Goal: Transaction & Acquisition: Purchase product/service

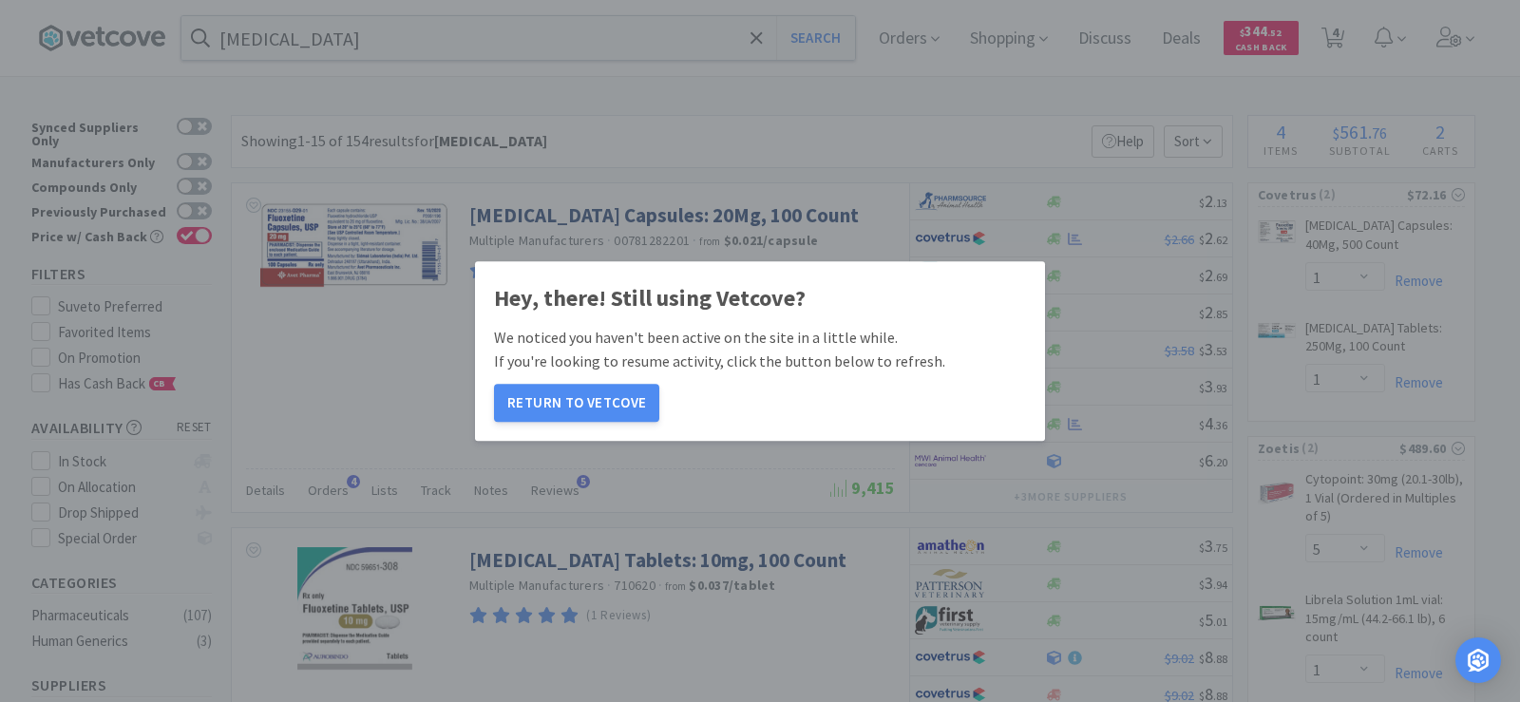
select select "1"
select select "5"
select select "1"
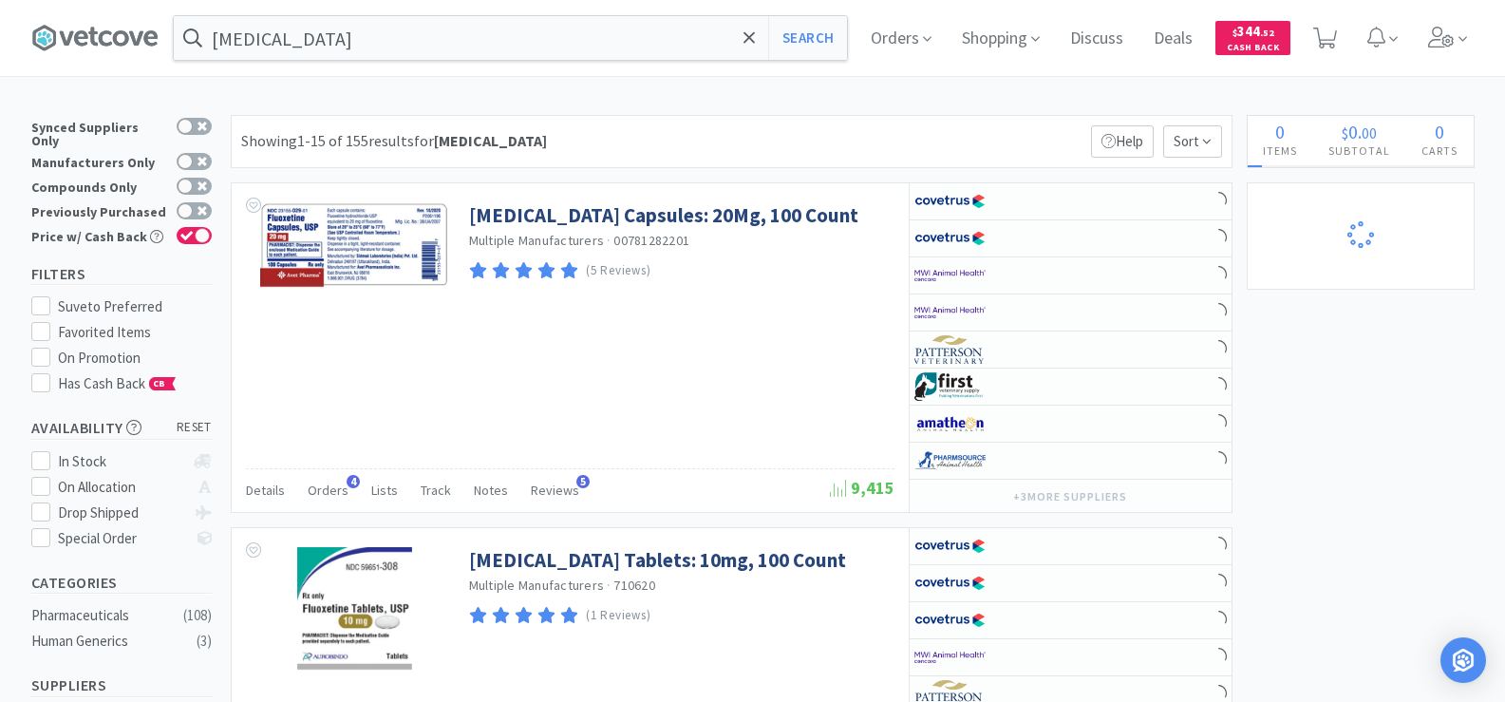
select select "5"
select select "1"
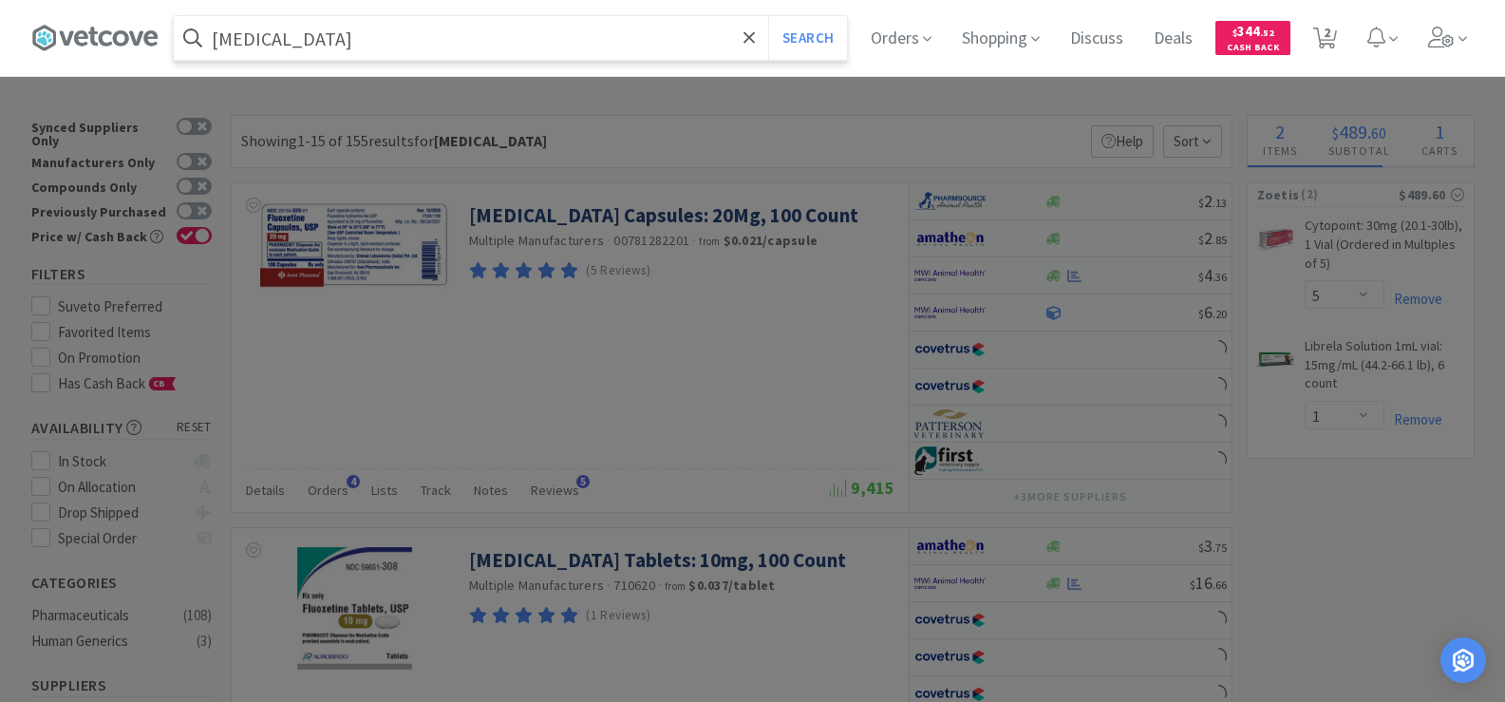
click at [314, 41] on input "[MEDICAL_DATA]" at bounding box center [510, 38] width 673 height 44
select select "1"
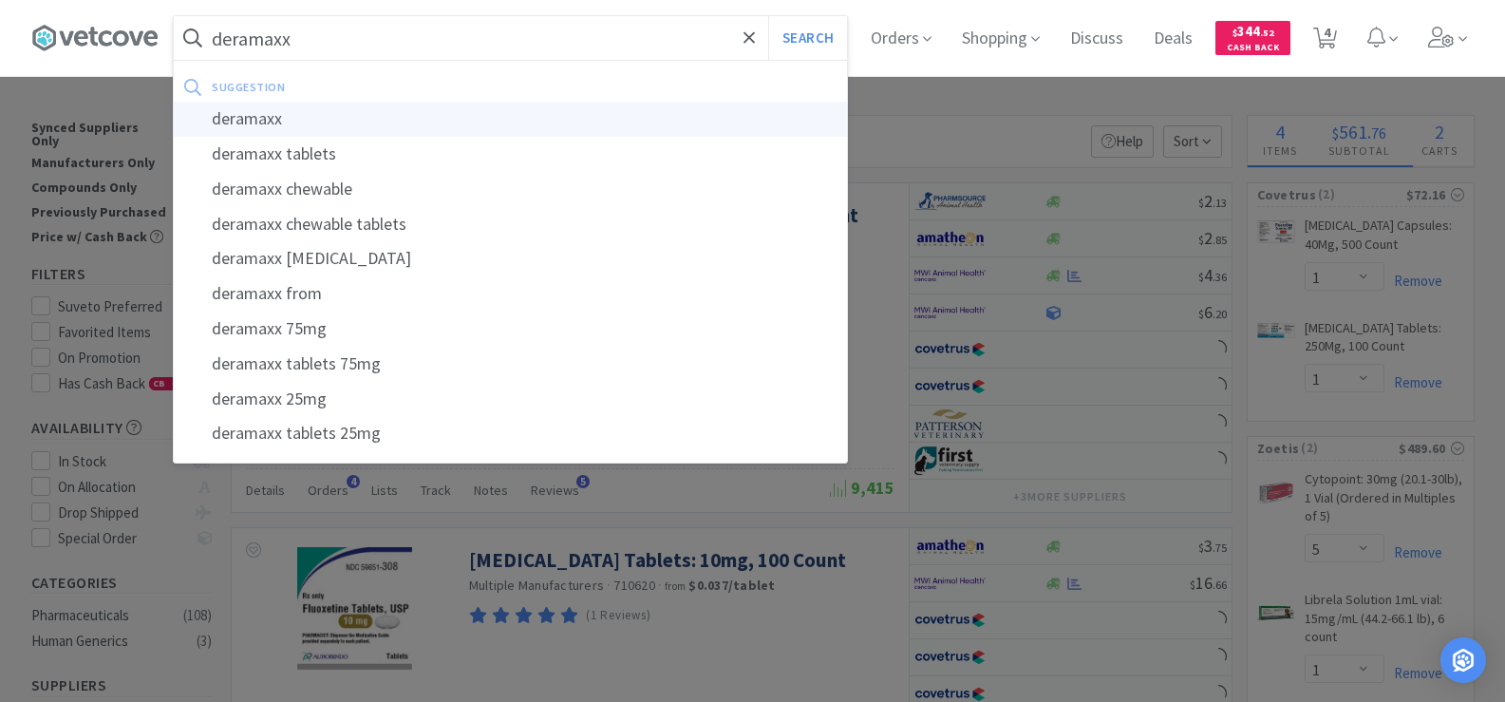
type input "deramaxx"
click at [336, 126] on div "deramaxx" at bounding box center [510, 119] width 673 height 35
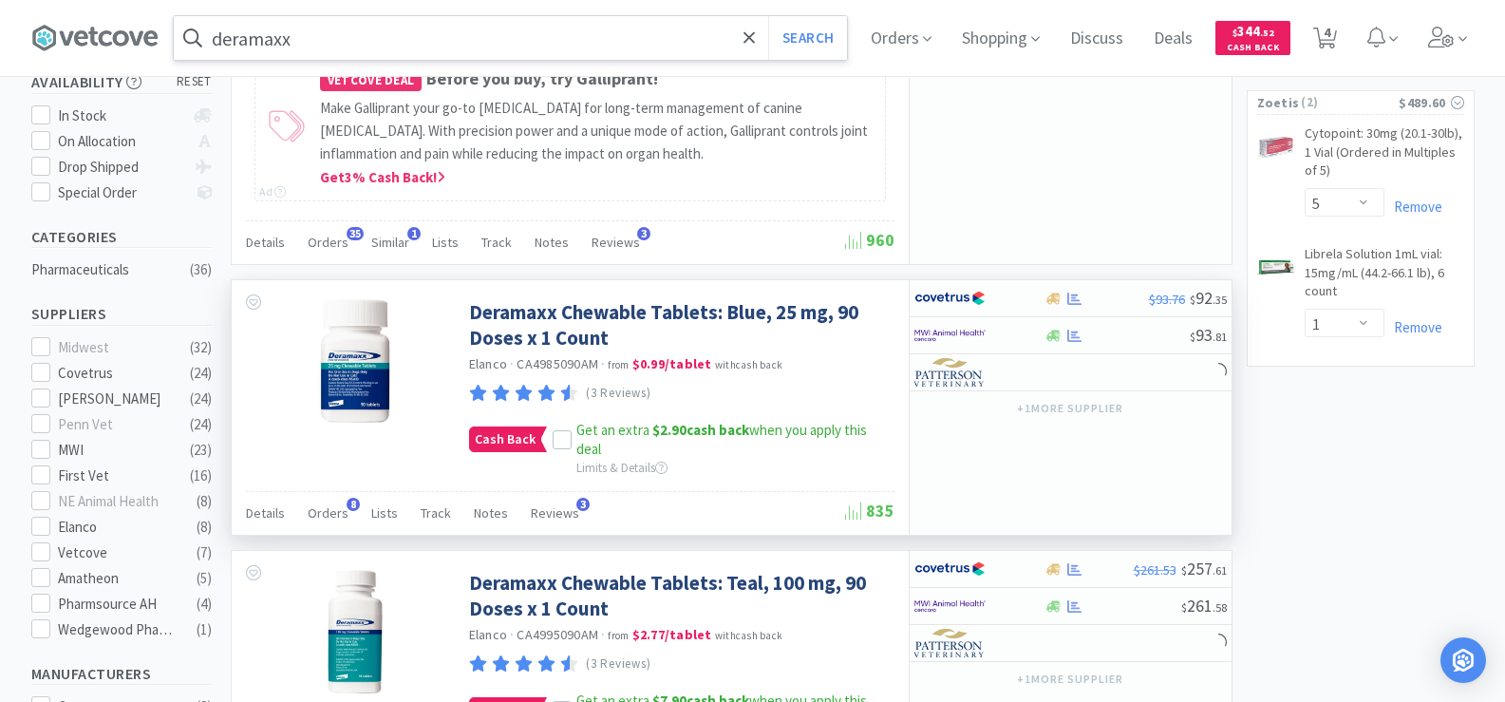
scroll to position [380, 0]
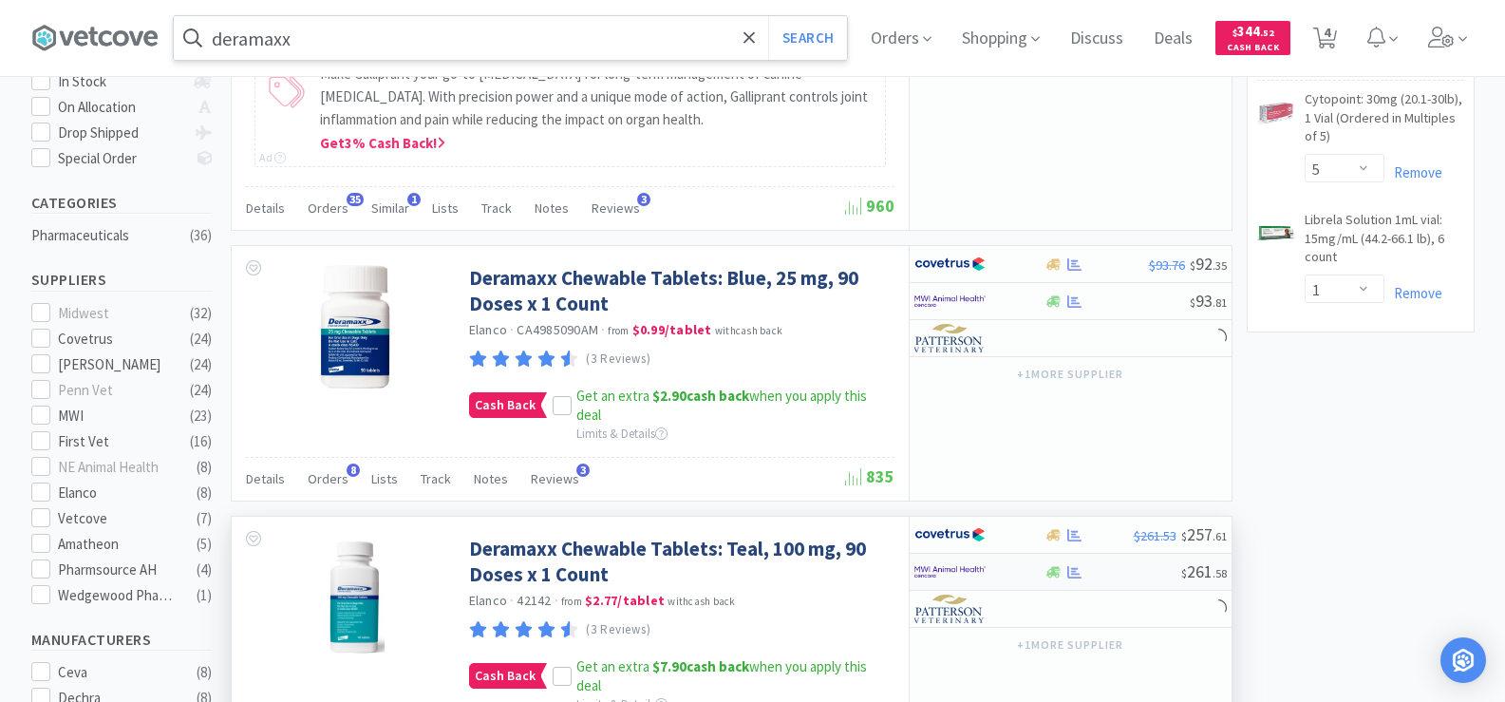
click at [1083, 574] on div at bounding box center [1075, 572] width 19 height 14
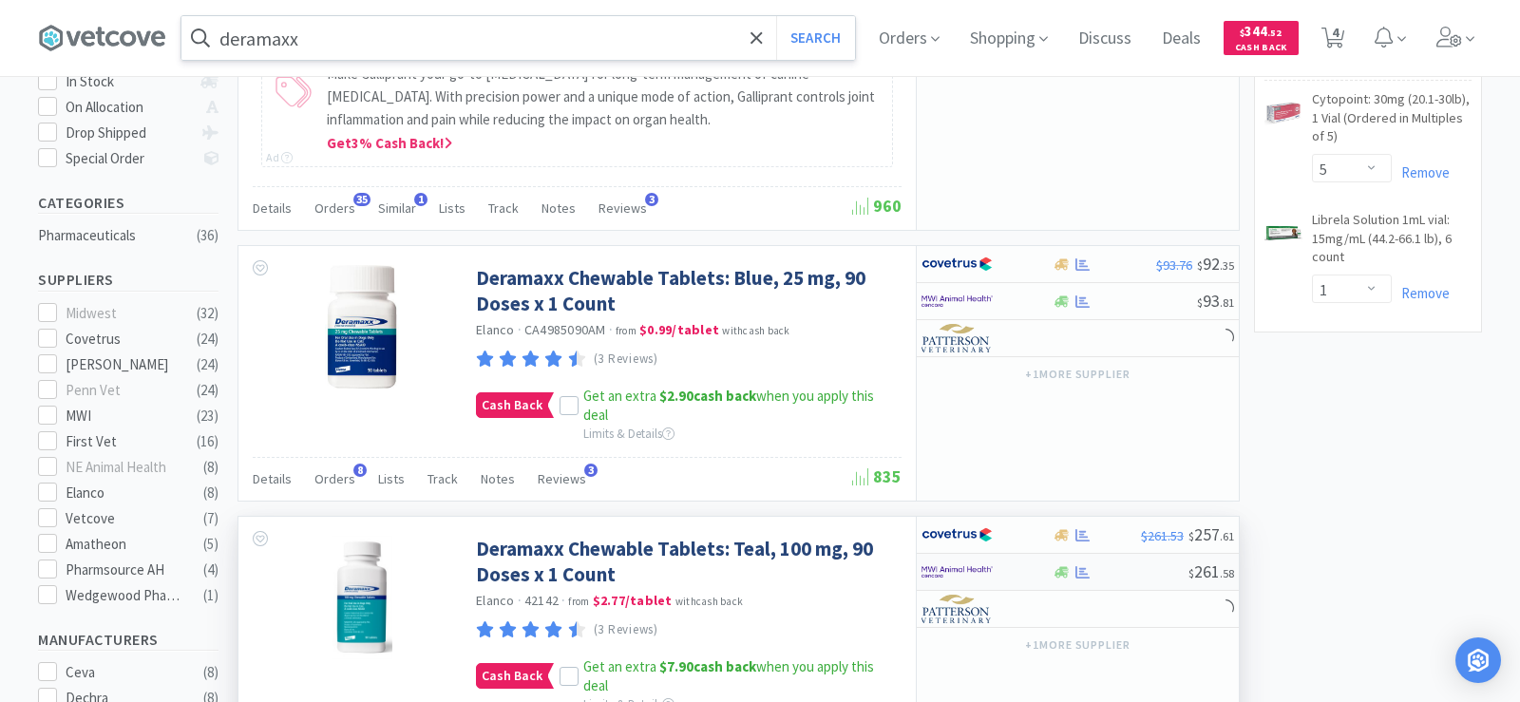
select select "1"
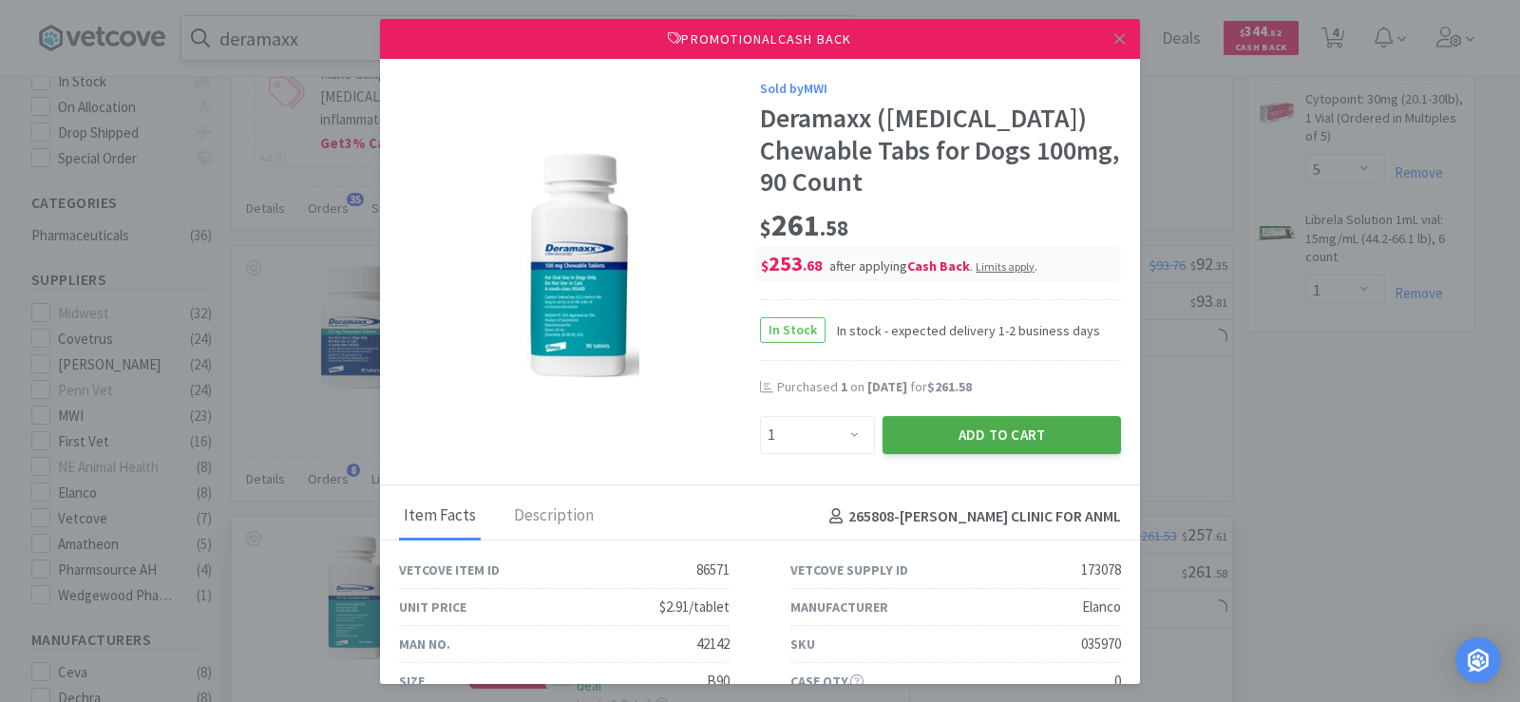
click at [999, 443] on button "Add to Cart" at bounding box center [1001, 435] width 238 height 38
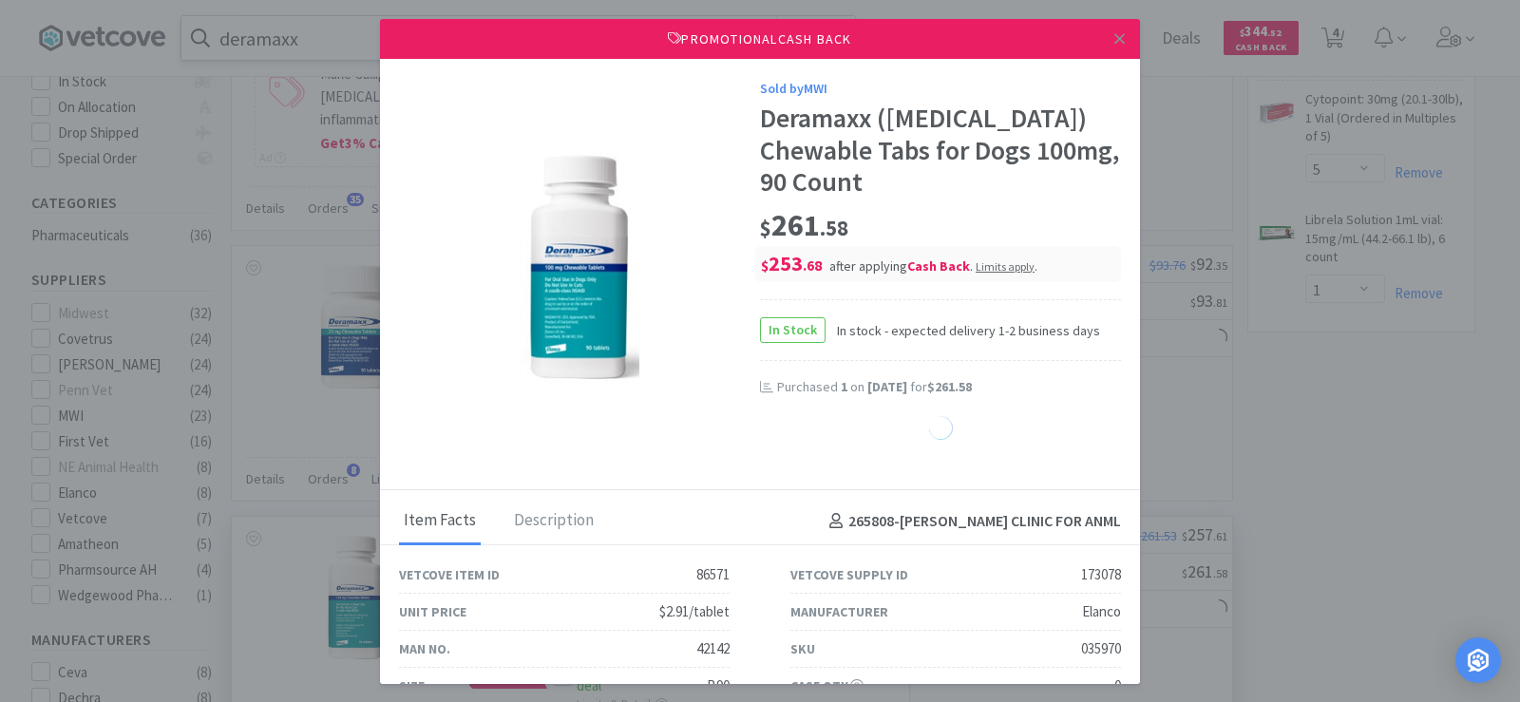
select select "1"
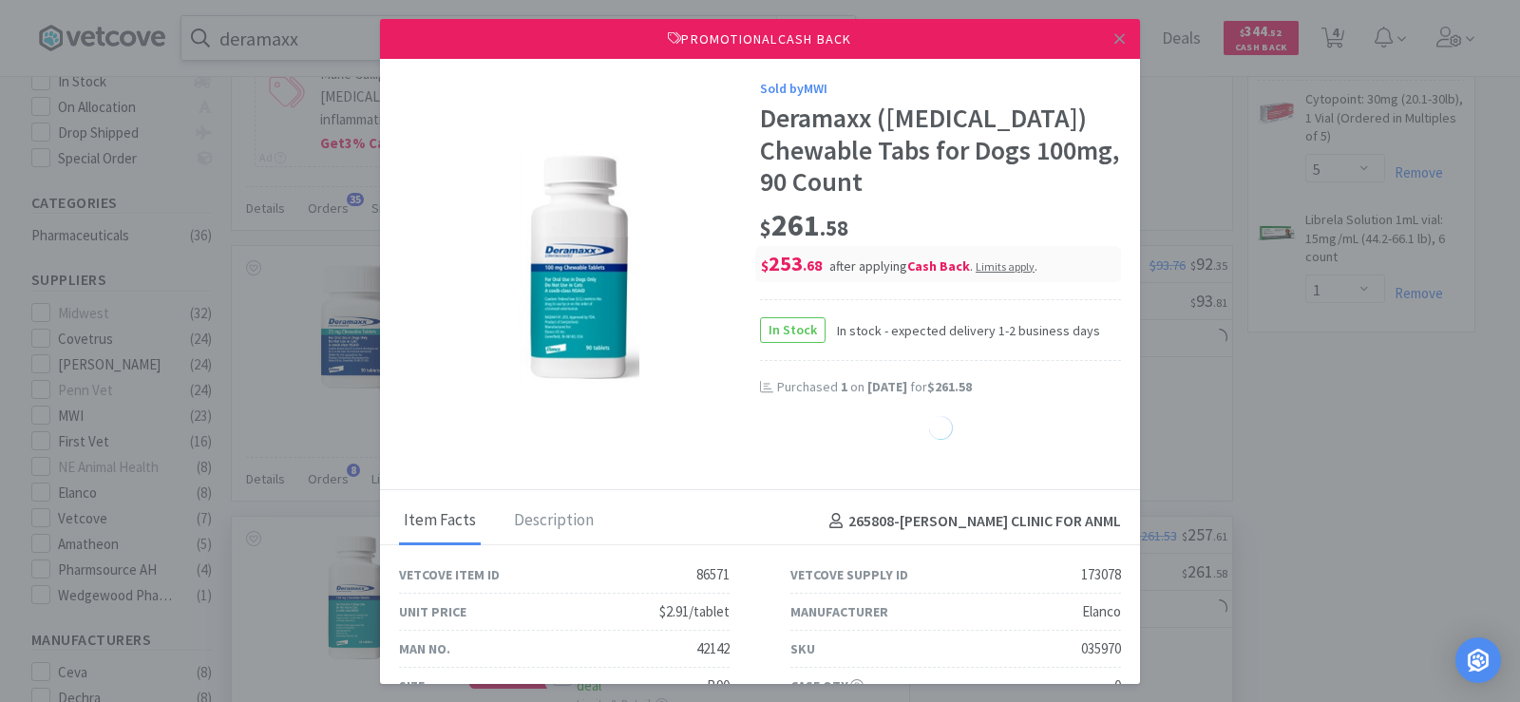
select select "1"
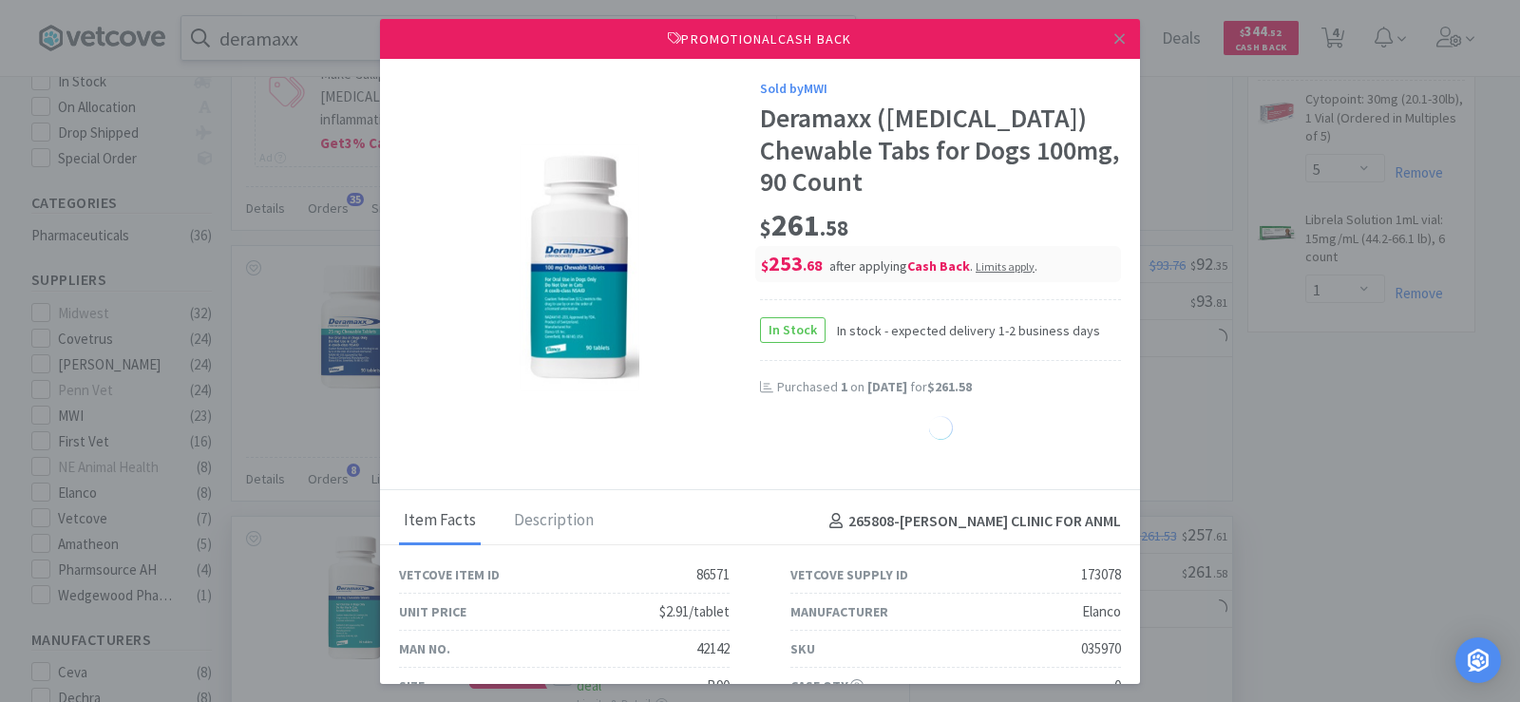
select select "1"
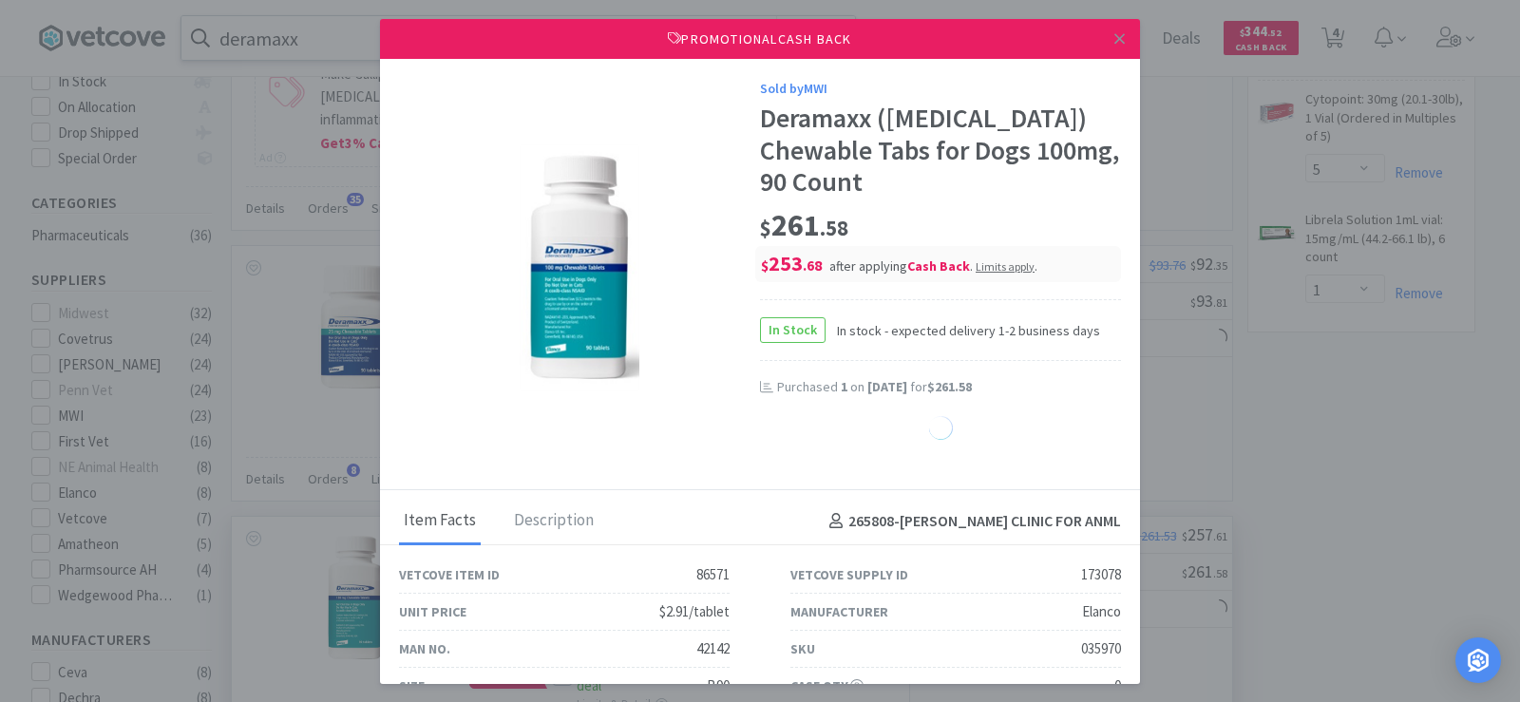
select select "1"
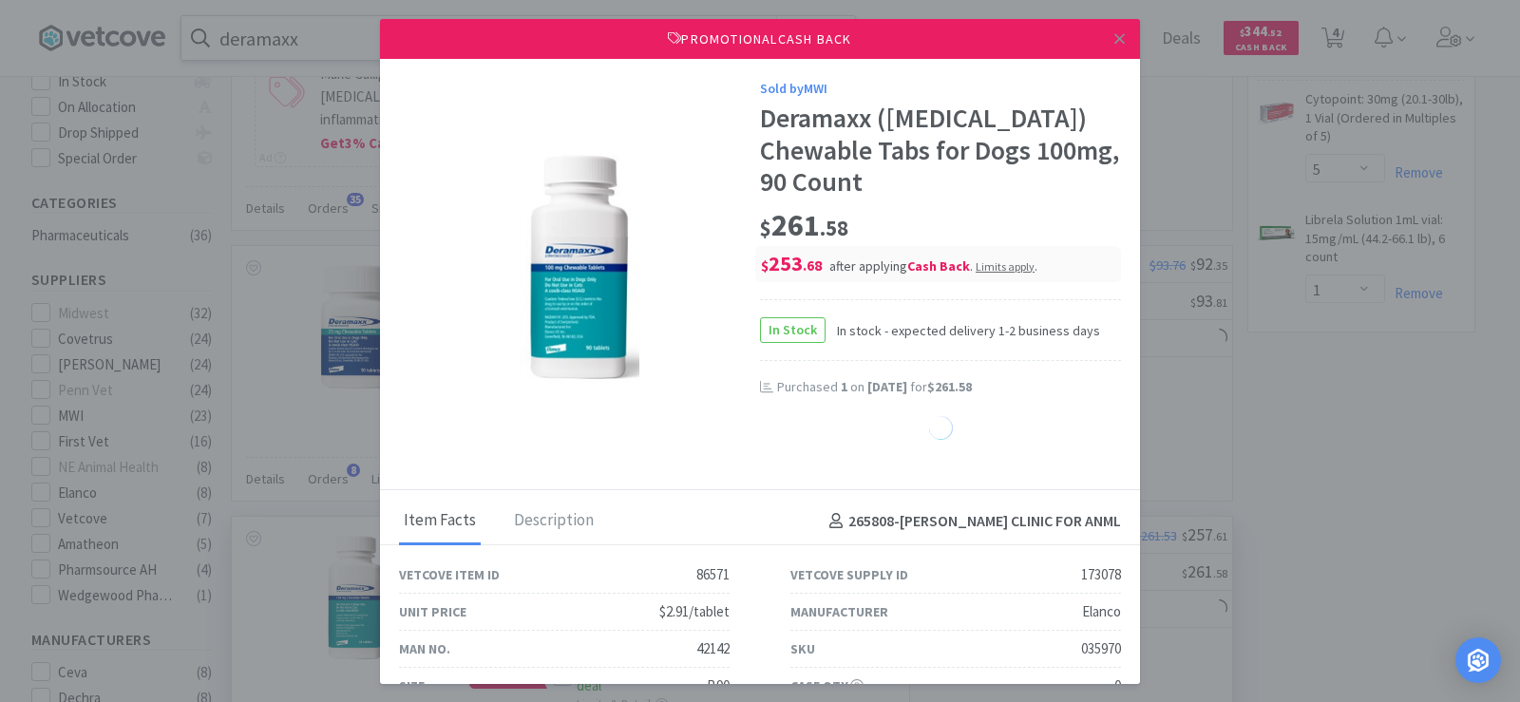
select select "1"
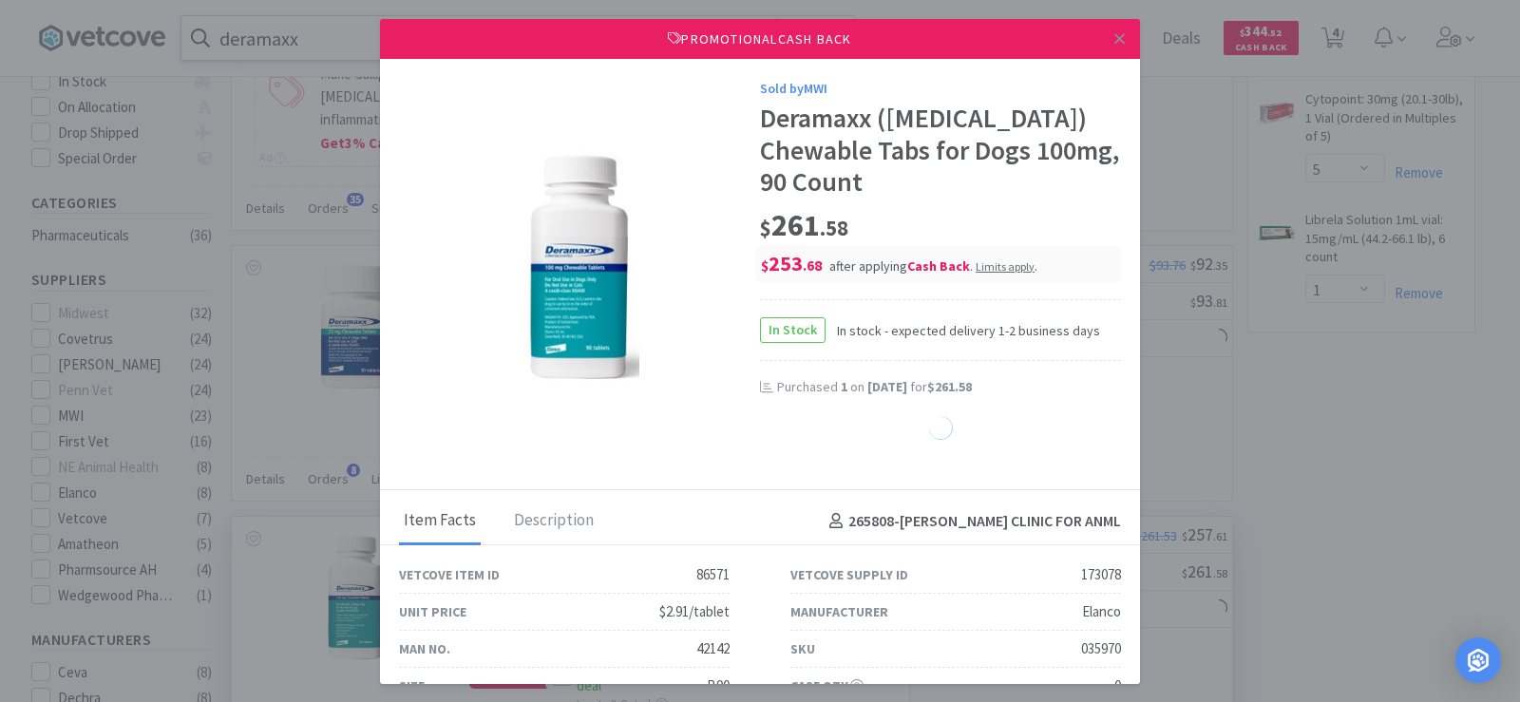
select select "1"
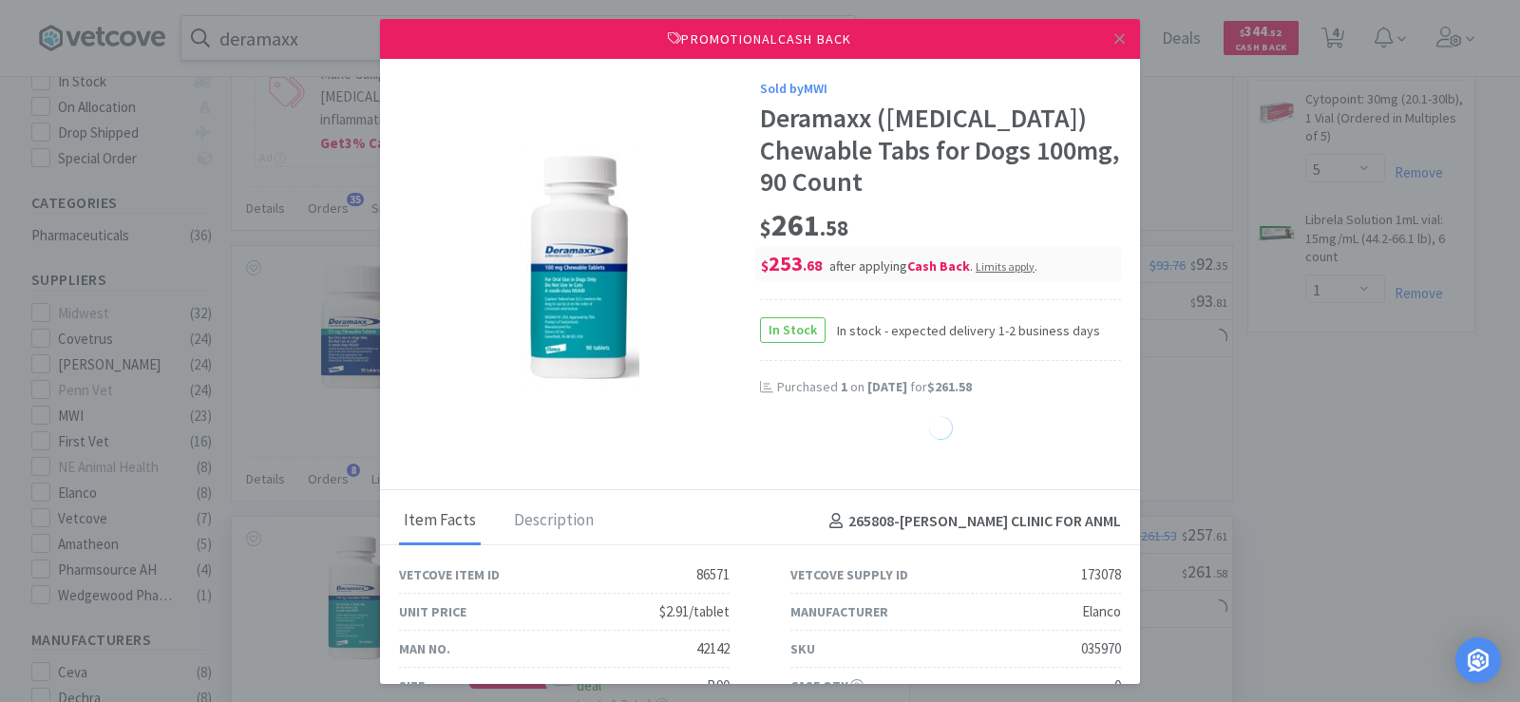
select select "1"
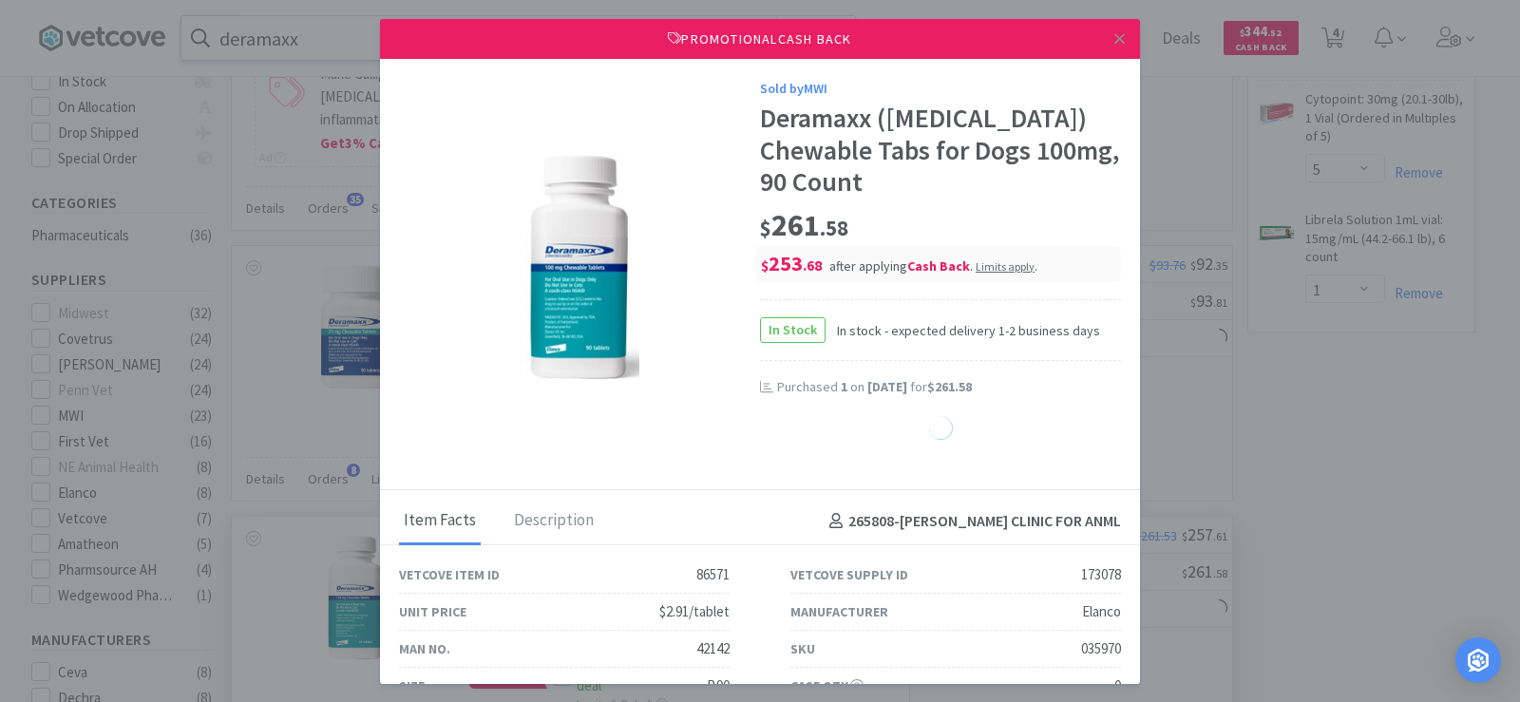
select select "1"
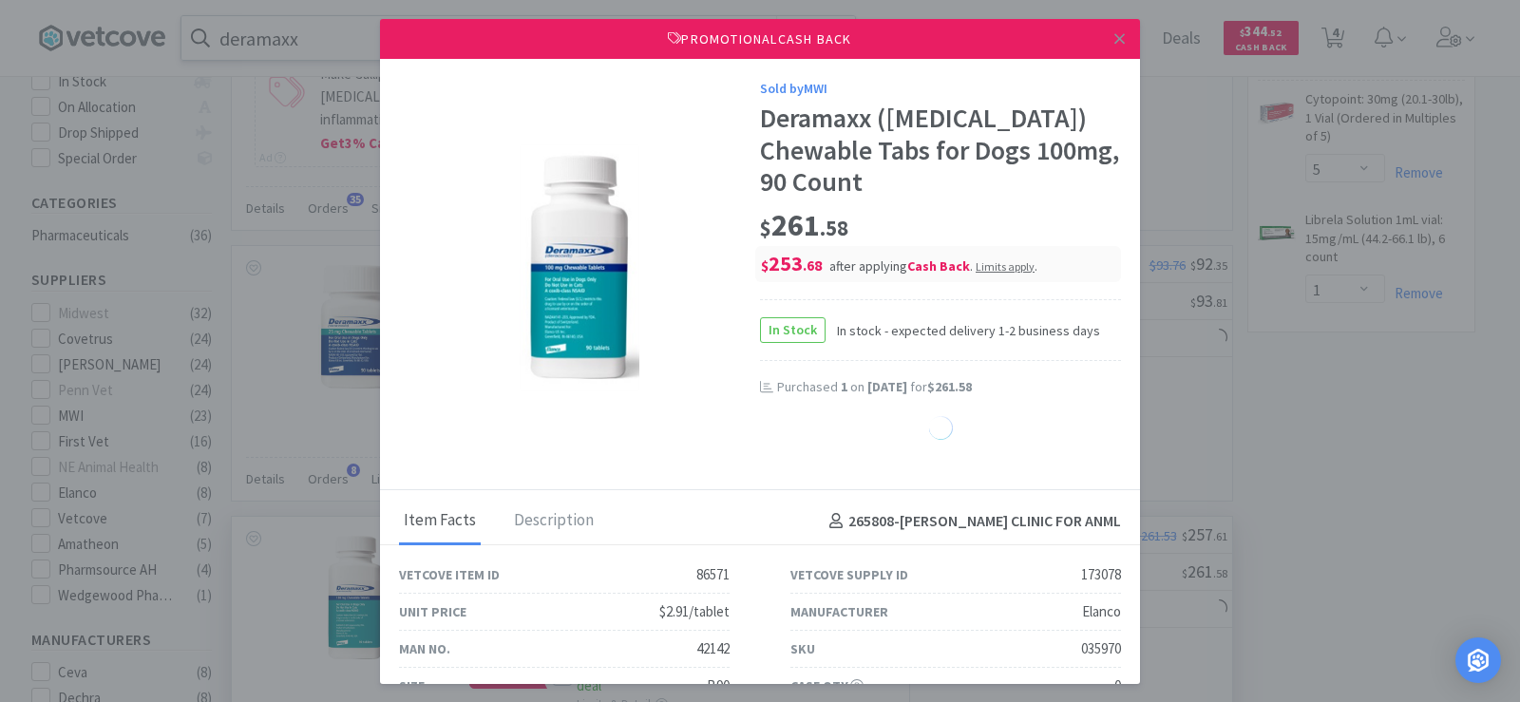
select select "1"
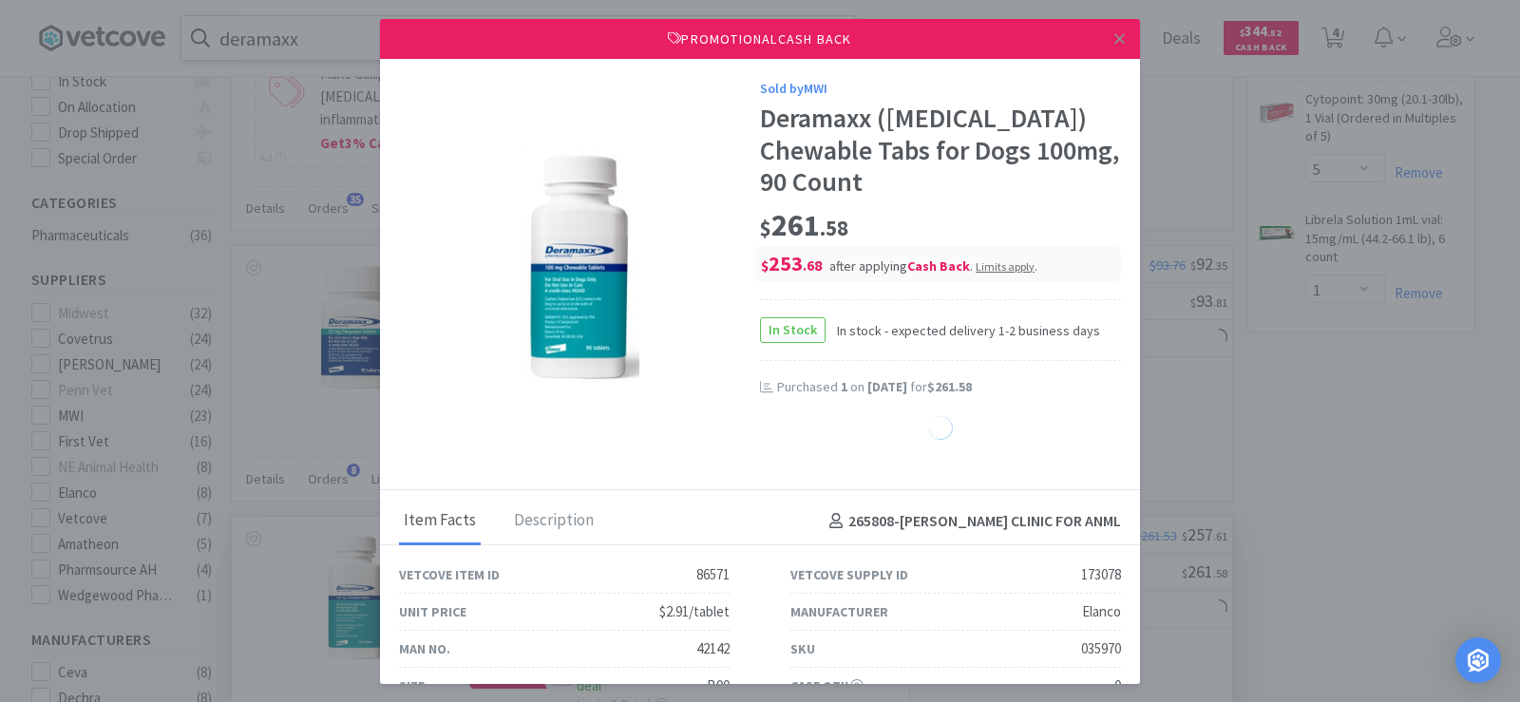
select select "1"
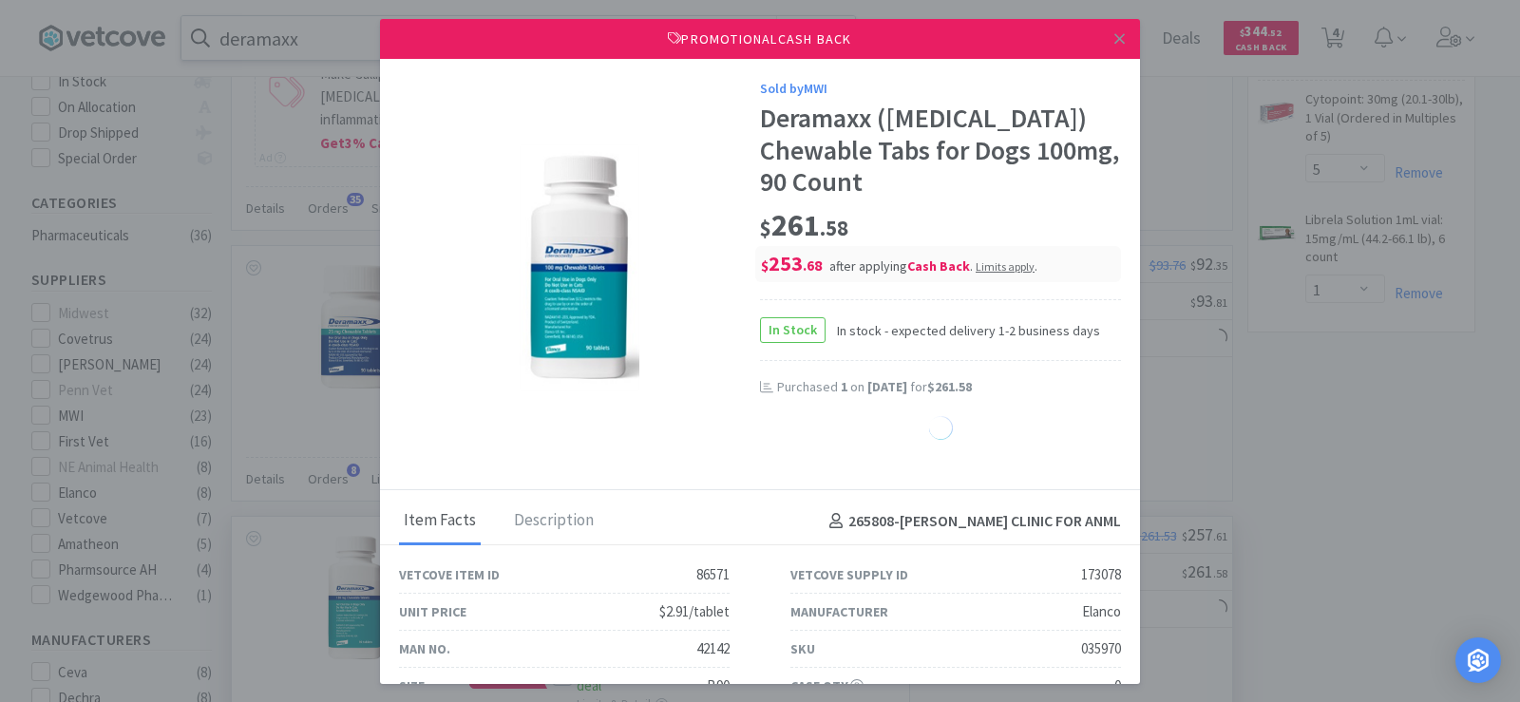
select select "1"
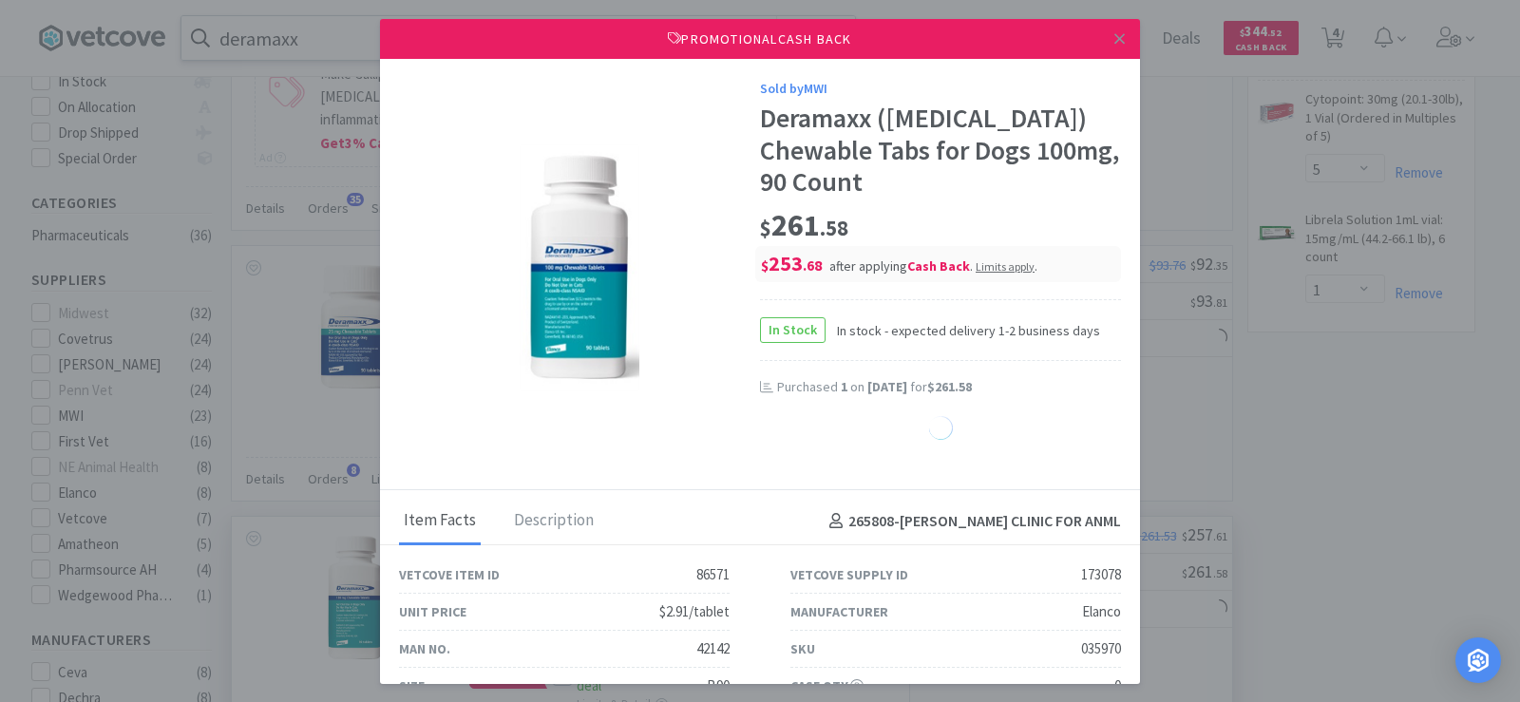
select select "1"
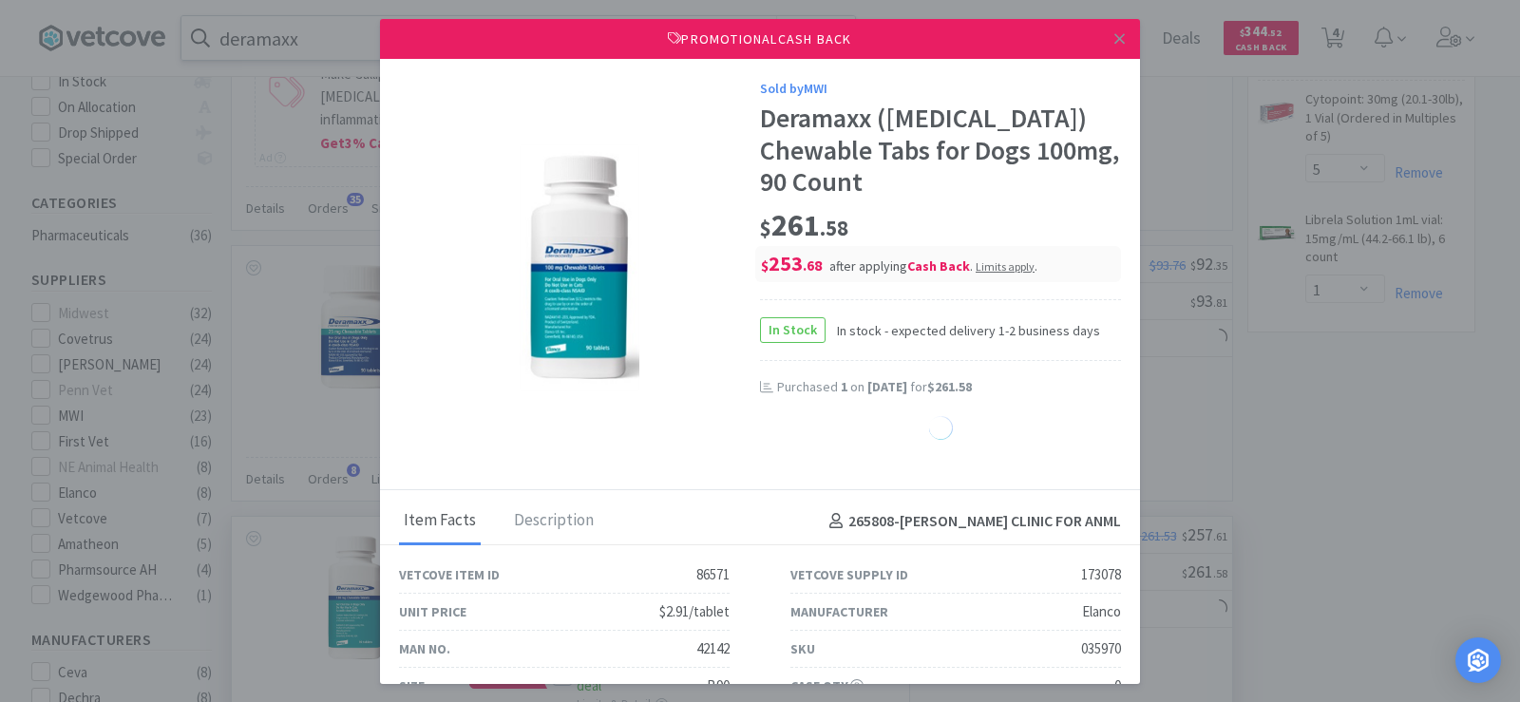
select select "1"
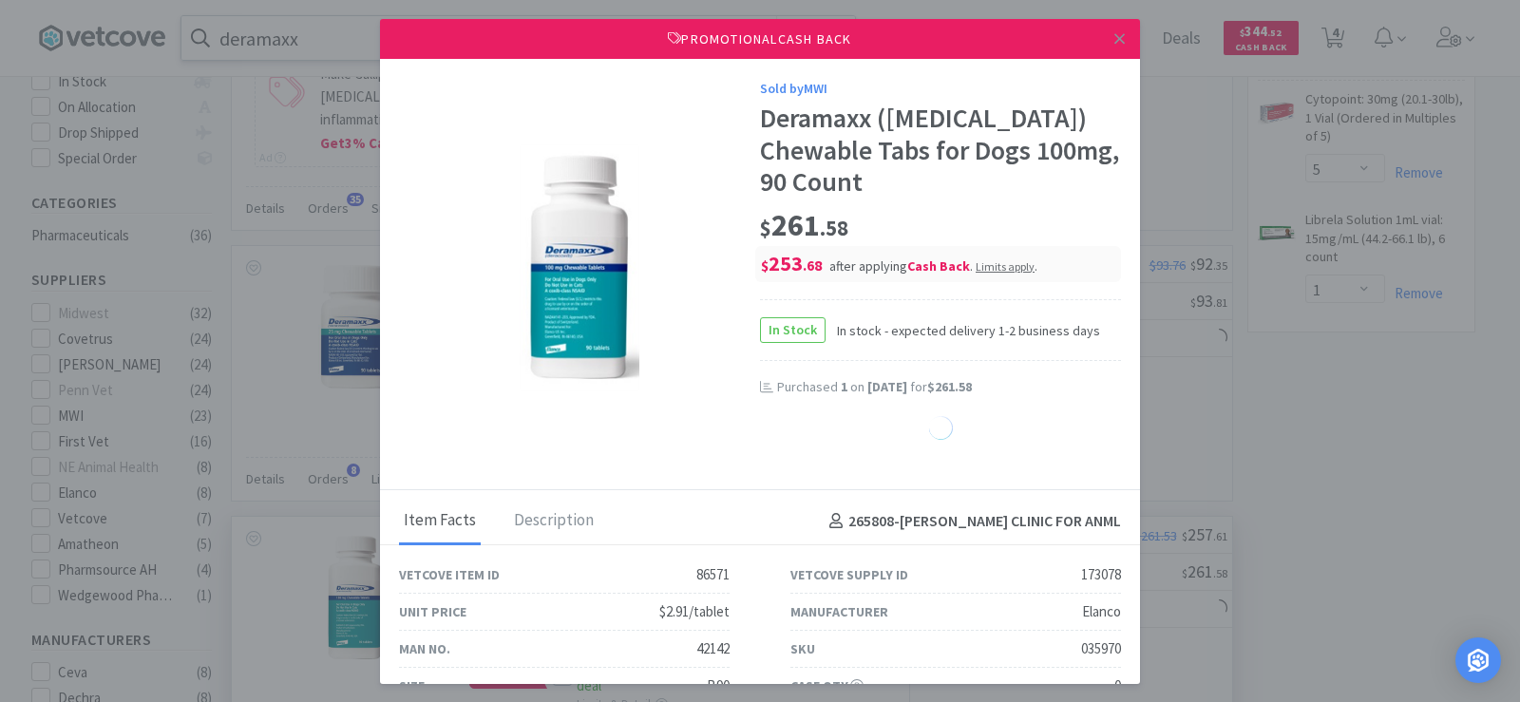
select select "1"
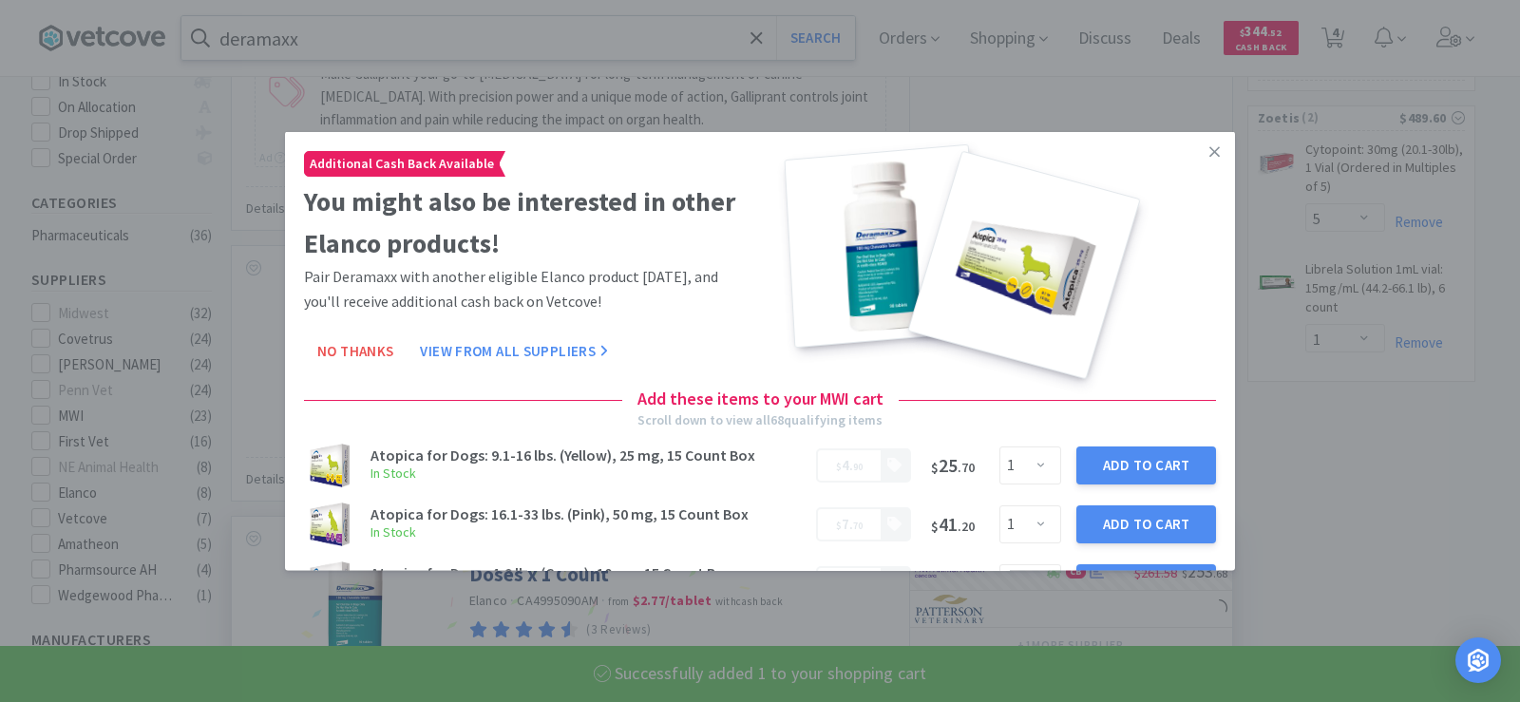
select select "1"
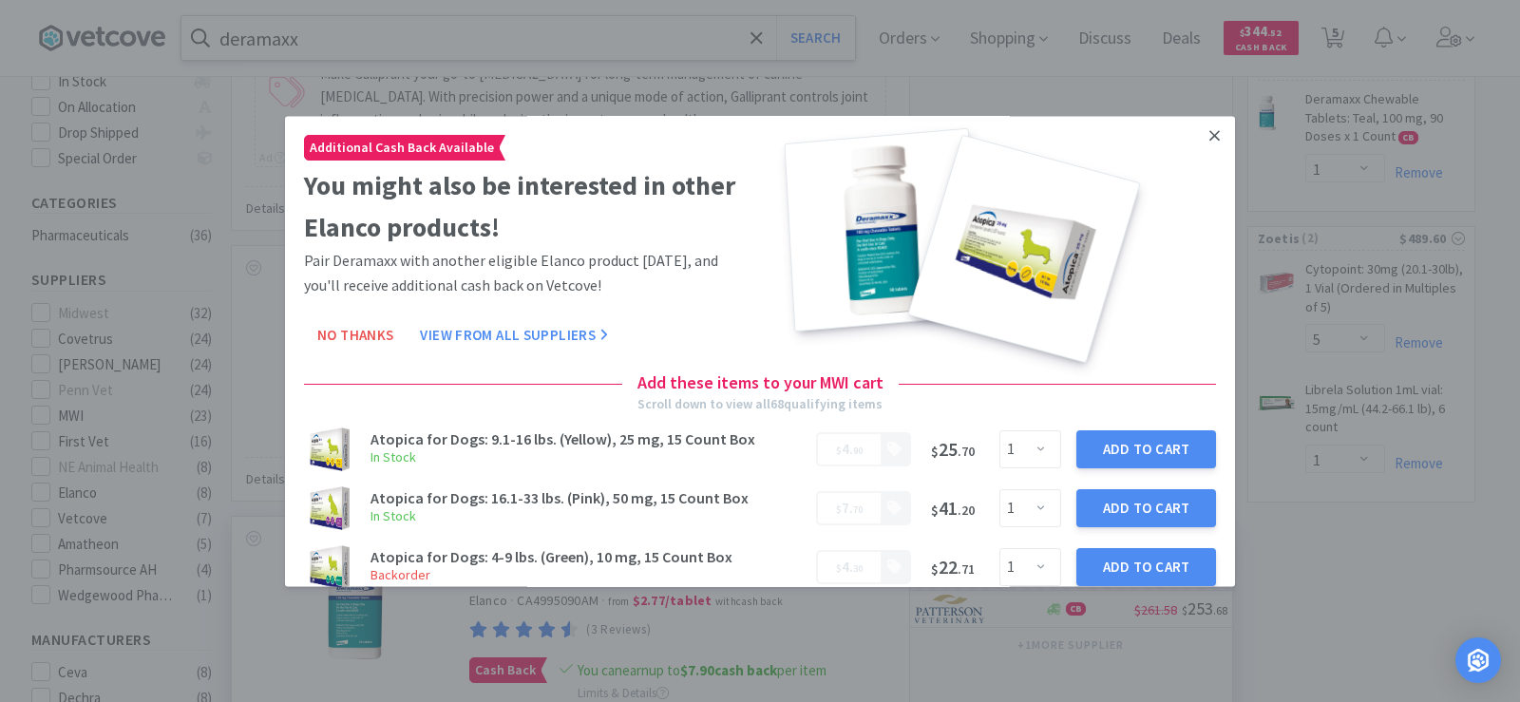
click at [1209, 130] on icon at bounding box center [1214, 135] width 10 height 17
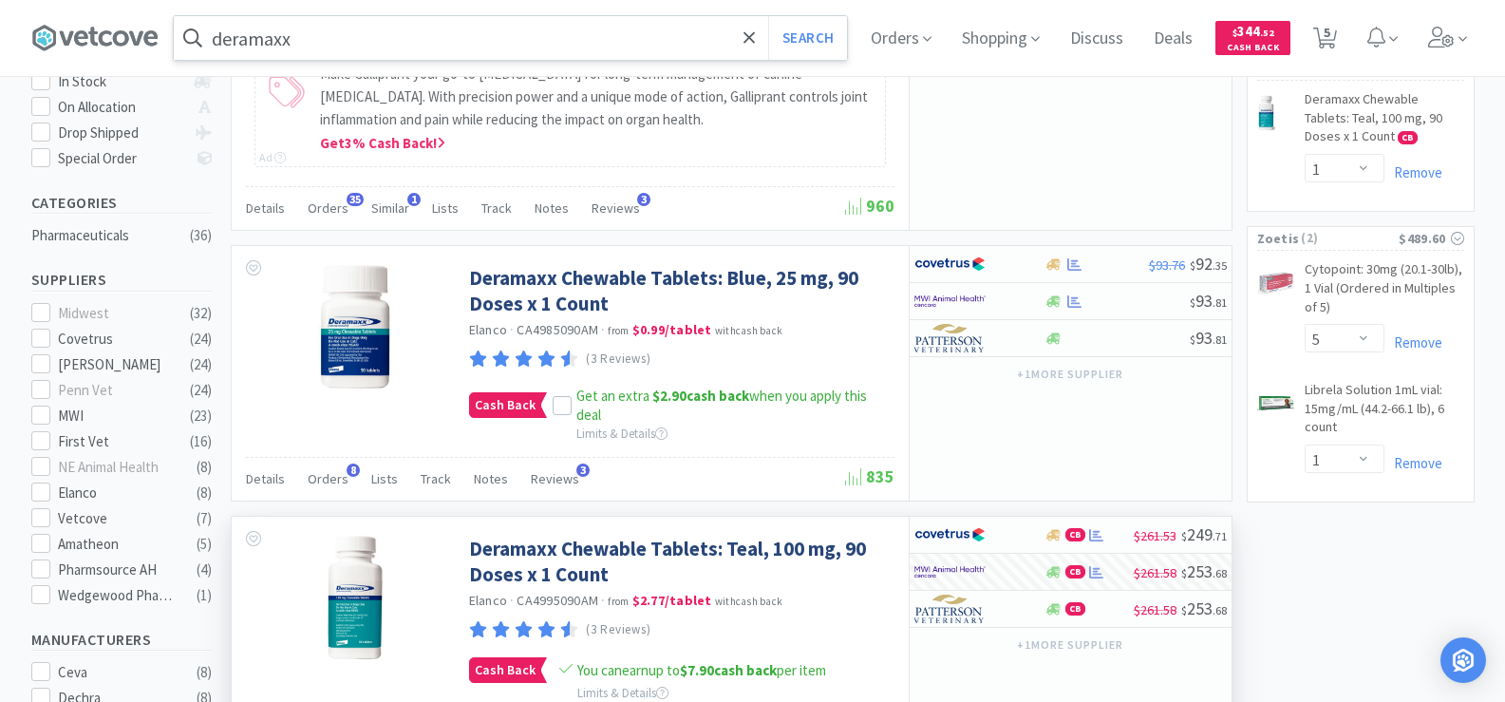
click at [348, 47] on input "deramaxx" at bounding box center [510, 38] width 673 height 44
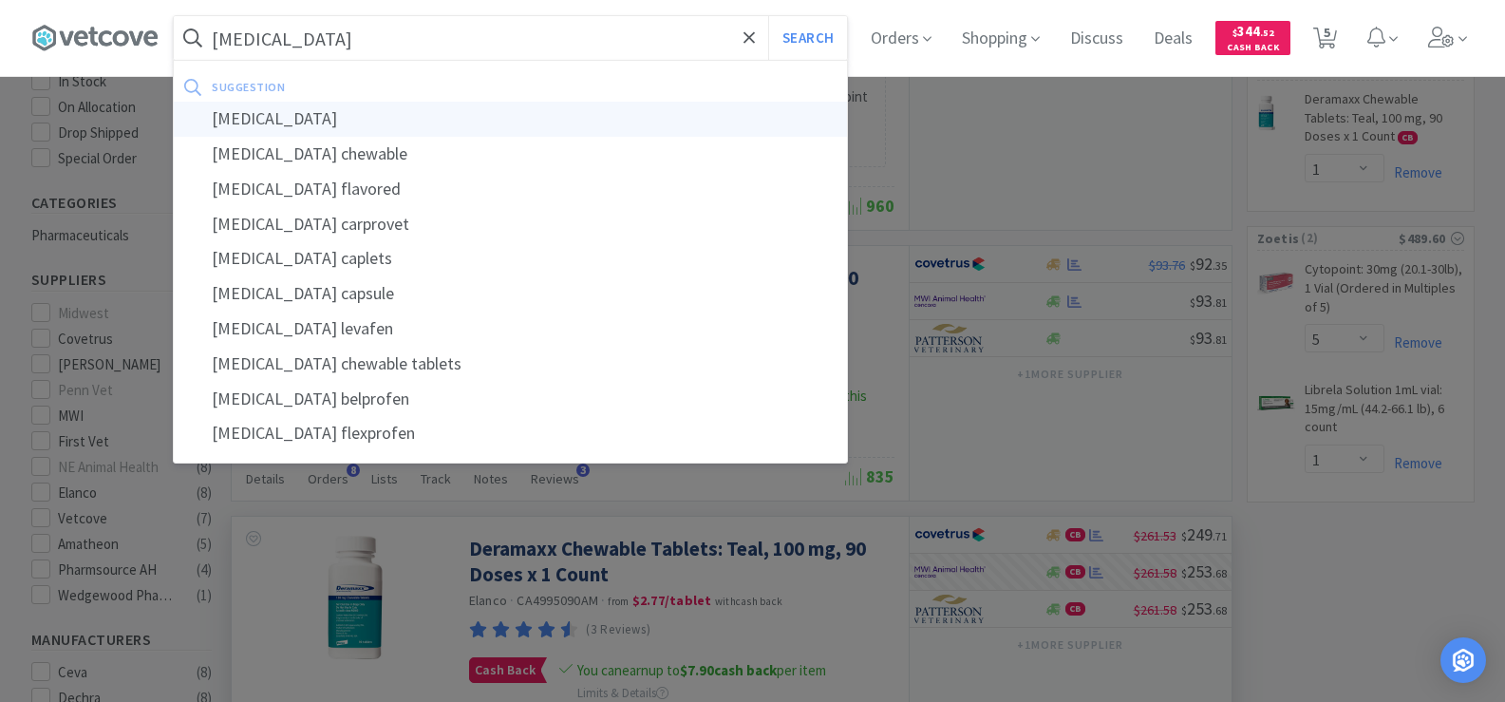
type input "[MEDICAL_DATA]"
click at [266, 121] on div "[MEDICAL_DATA]" at bounding box center [510, 119] width 673 height 35
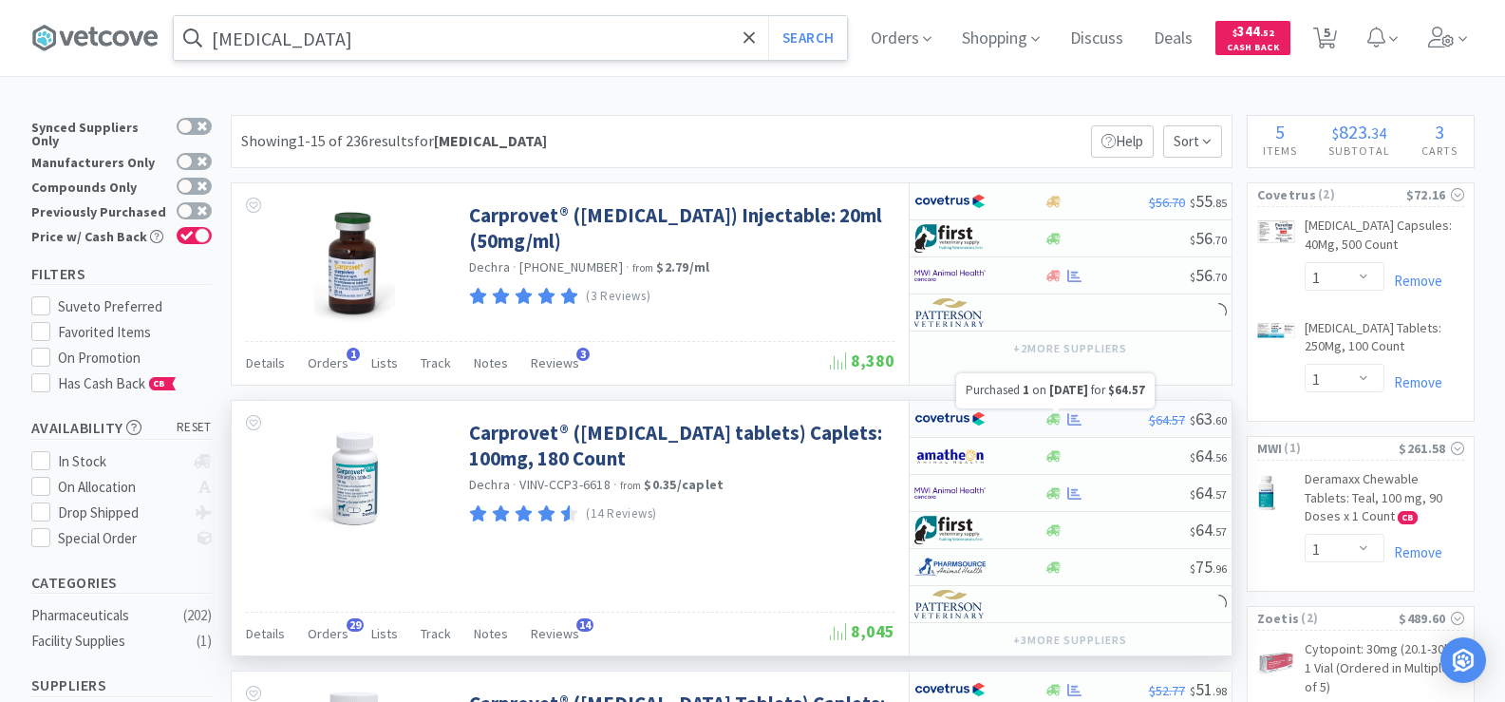
click at [1071, 425] on icon at bounding box center [1074, 419] width 14 height 12
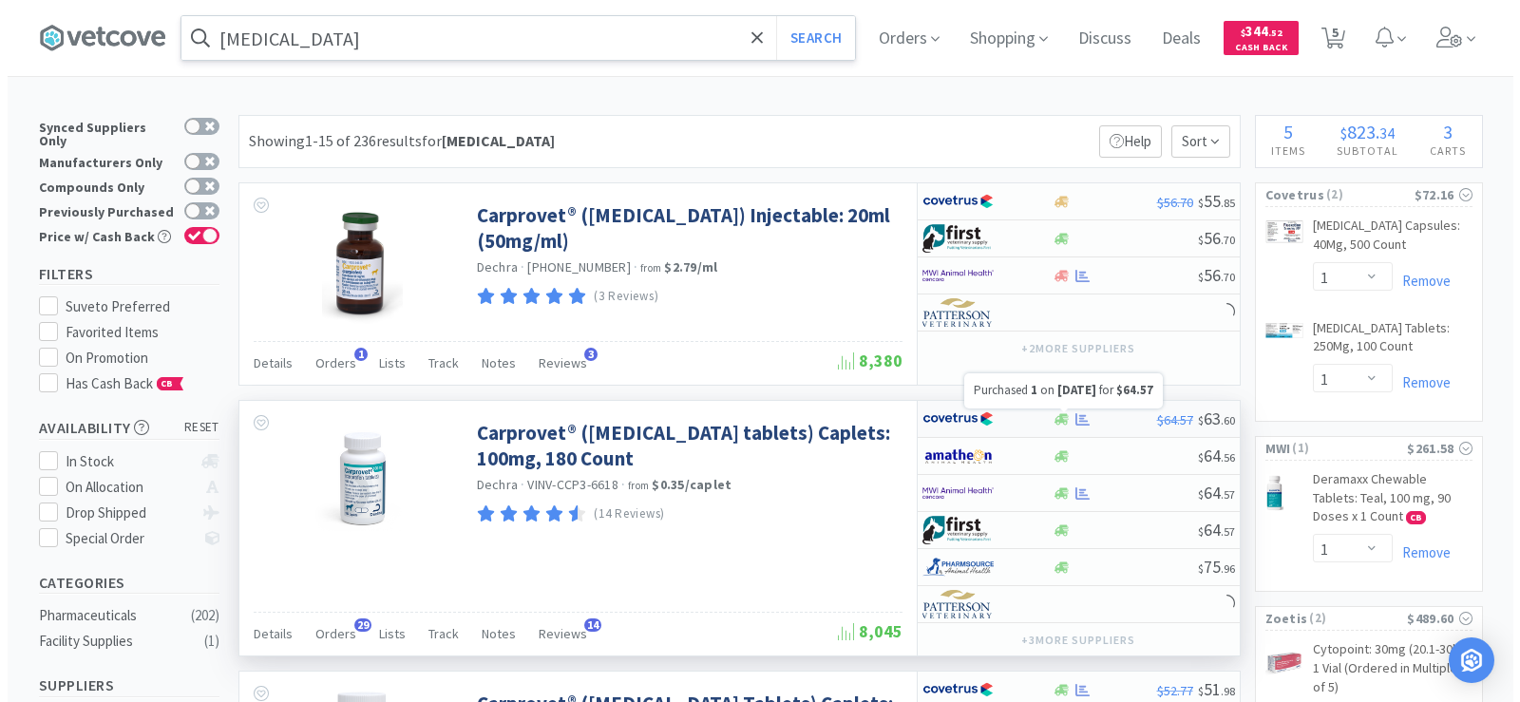
select select "1"
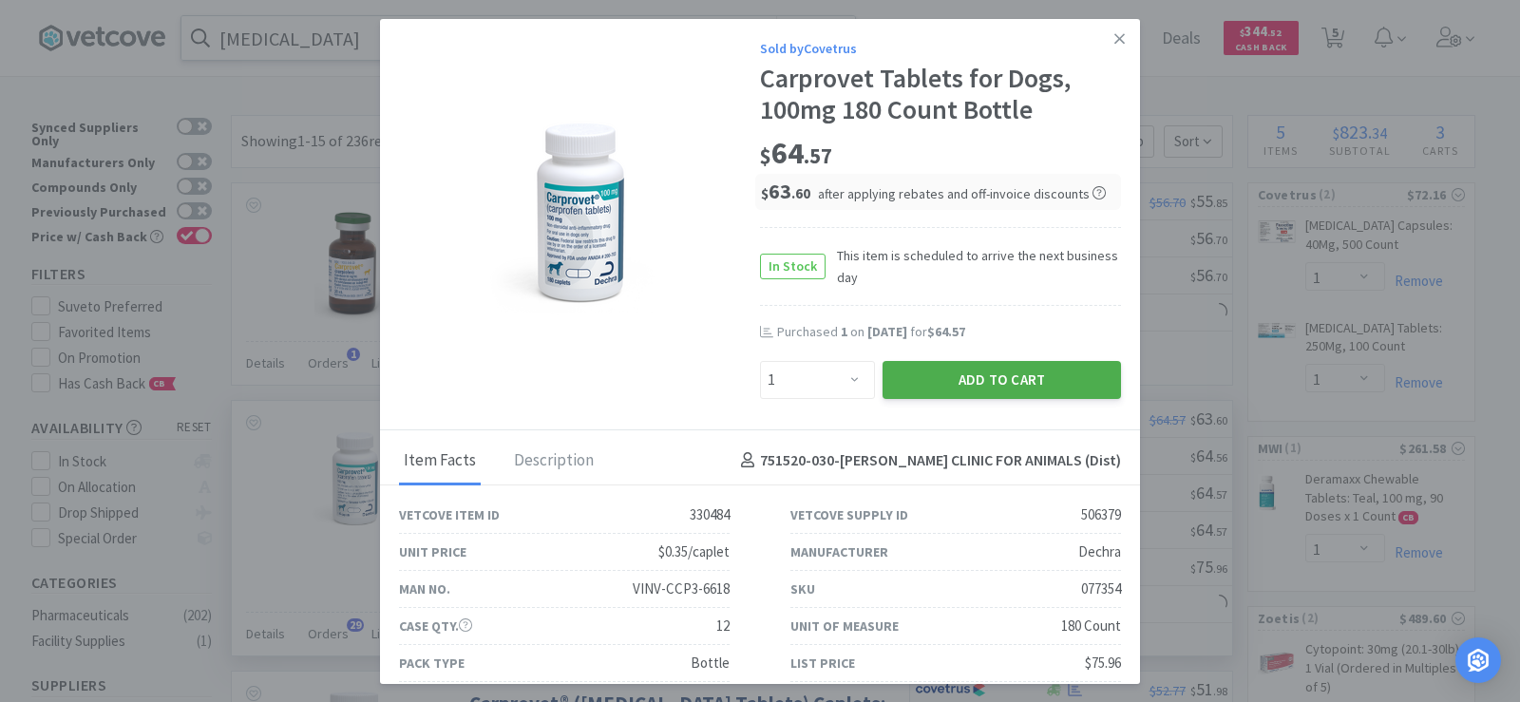
click at [1029, 383] on button "Add to Cart" at bounding box center [1001, 380] width 238 height 38
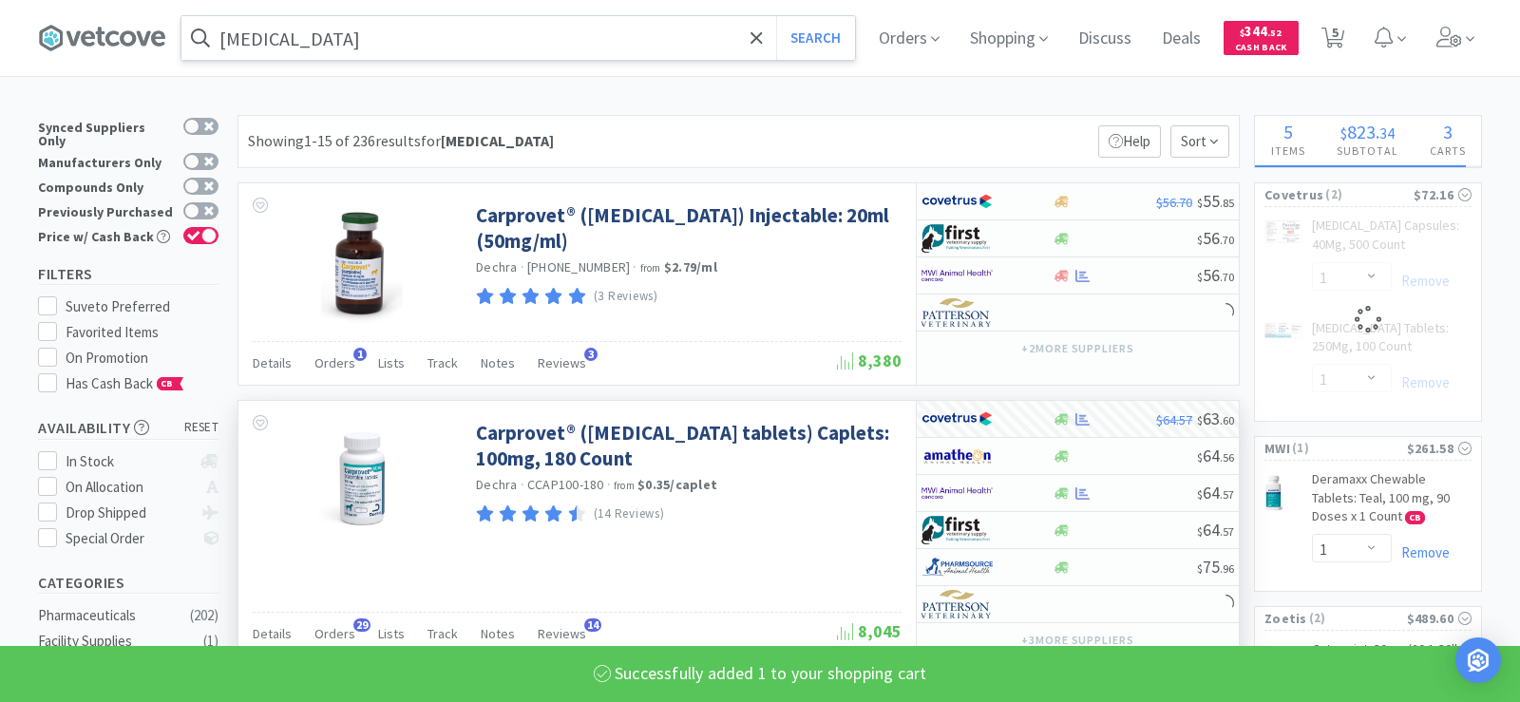
select select "1"
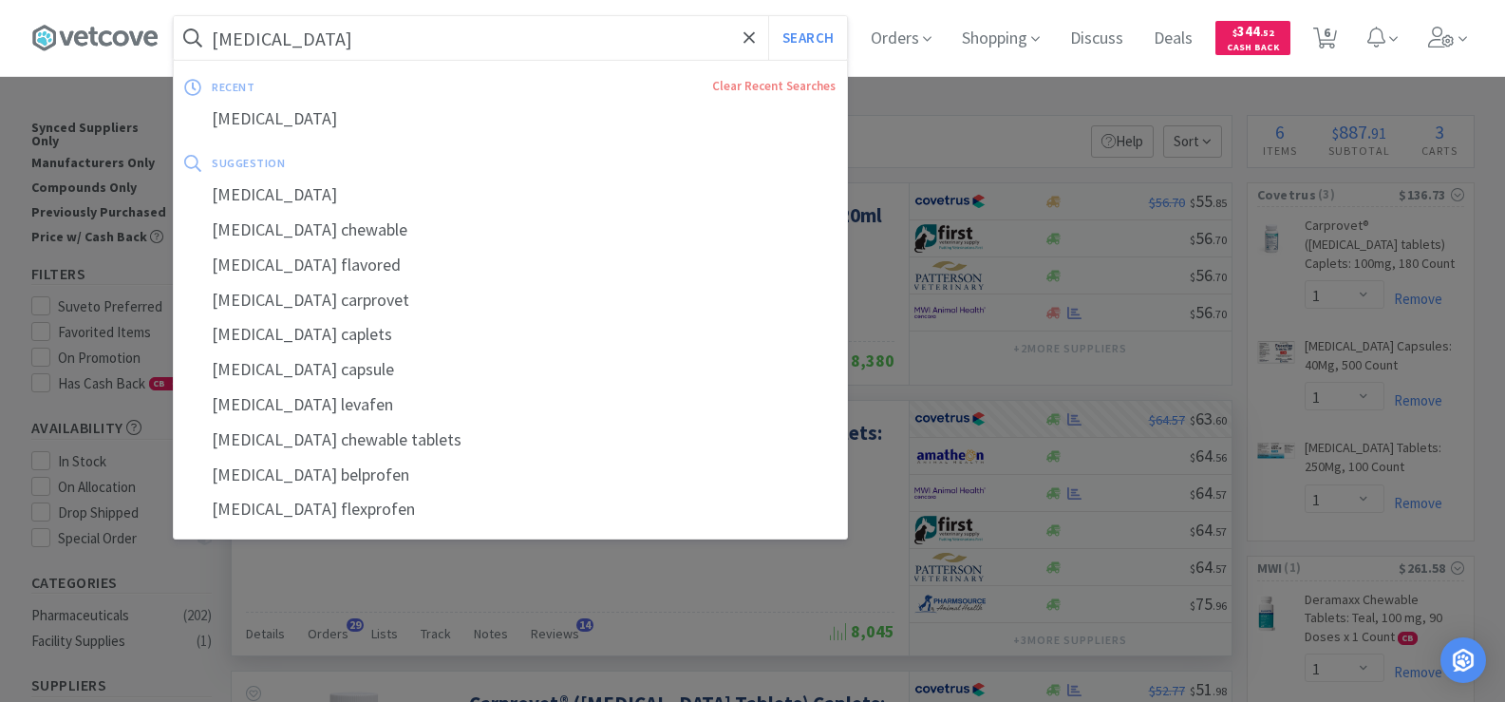
click at [312, 43] on input "[MEDICAL_DATA]" at bounding box center [510, 38] width 673 height 44
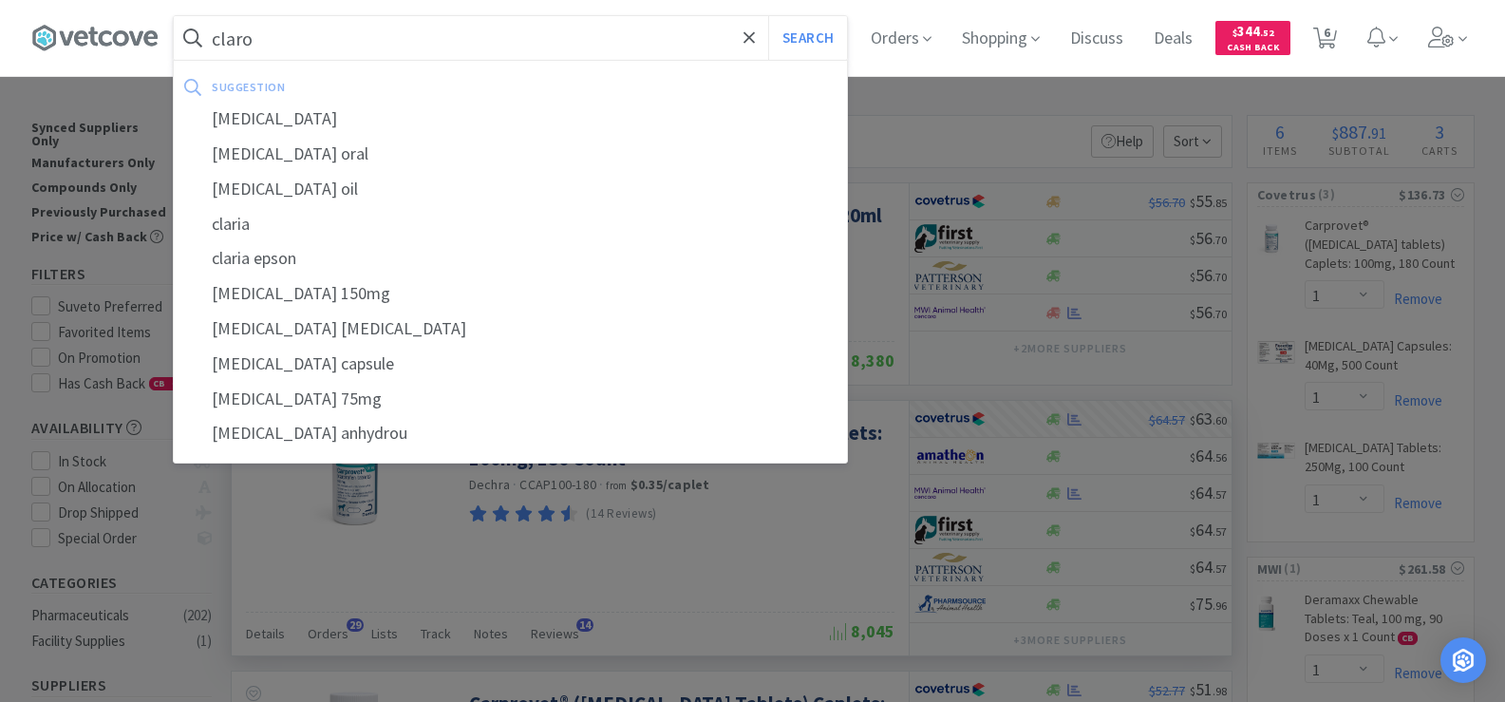
type input "claro"
click at [768, 16] on button "Search" at bounding box center [807, 38] width 79 height 44
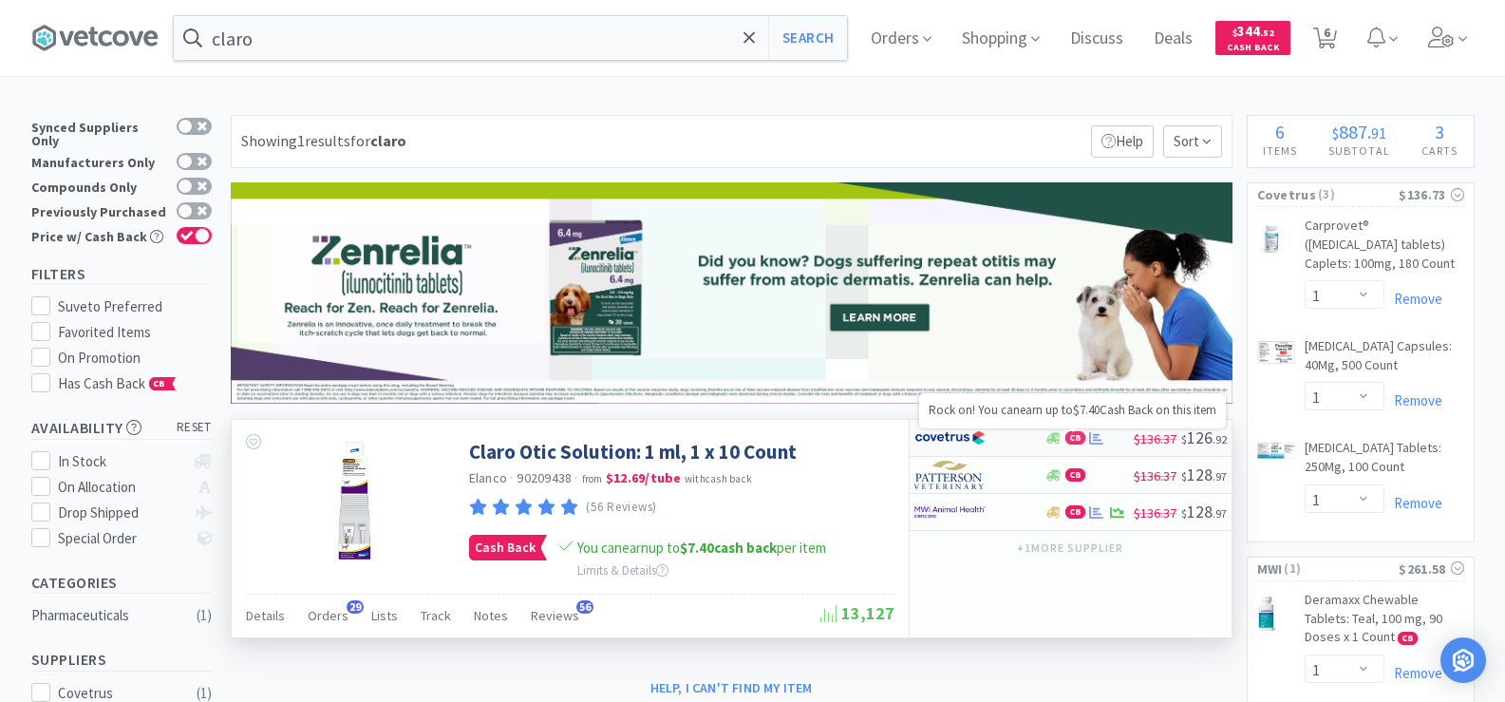
click at [1076, 433] on span "CB" at bounding box center [1076, 437] width 18 height 11
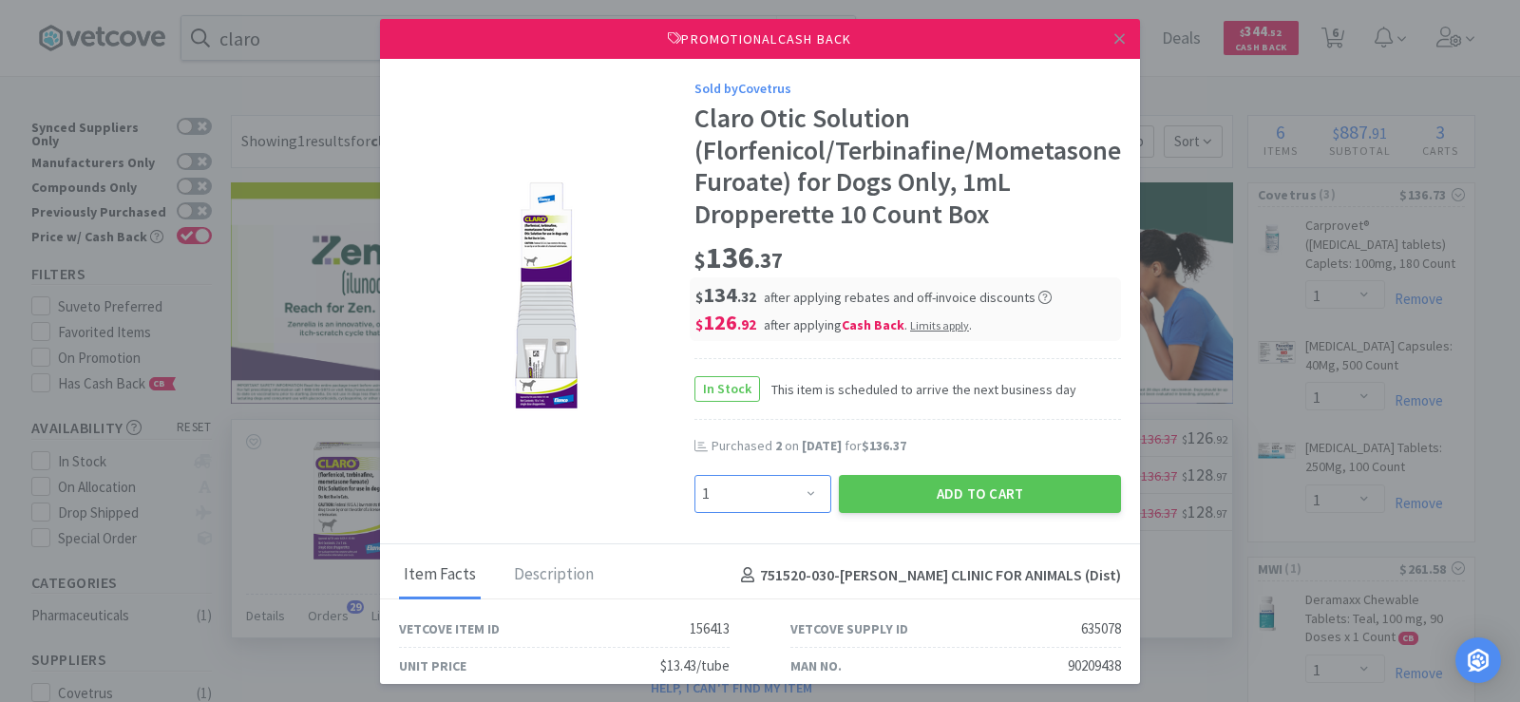
click at [792, 492] on select "Enter Quantity 1 2 3 4 5 6 7 8 9 10 11 12 13 14 15 16 17 18 19 20 Enter Quantity" at bounding box center [762, 494] width 137 height 38
select select "2"
click at [694, 475] on select "Enter Quantity 1 2 3 4 5 6 7 8 9 10 11 12 13 14 15 16 17 18 19 20 Enter Quantity" at bounding box center [762, 494] width 137 height 38
click at [945, 500] on button "Add to Cart" at bounding box center [980, 494] width 282 height 38
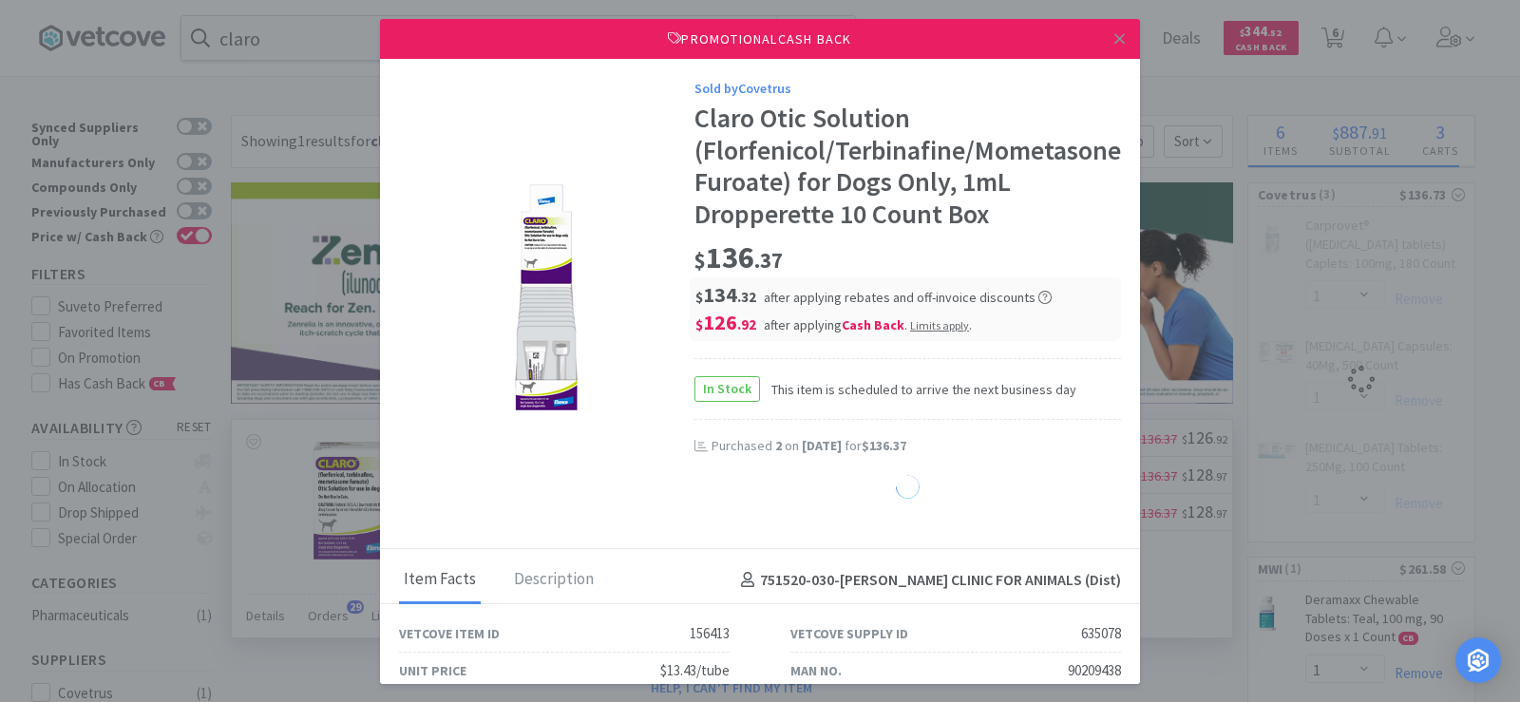
select select "1"
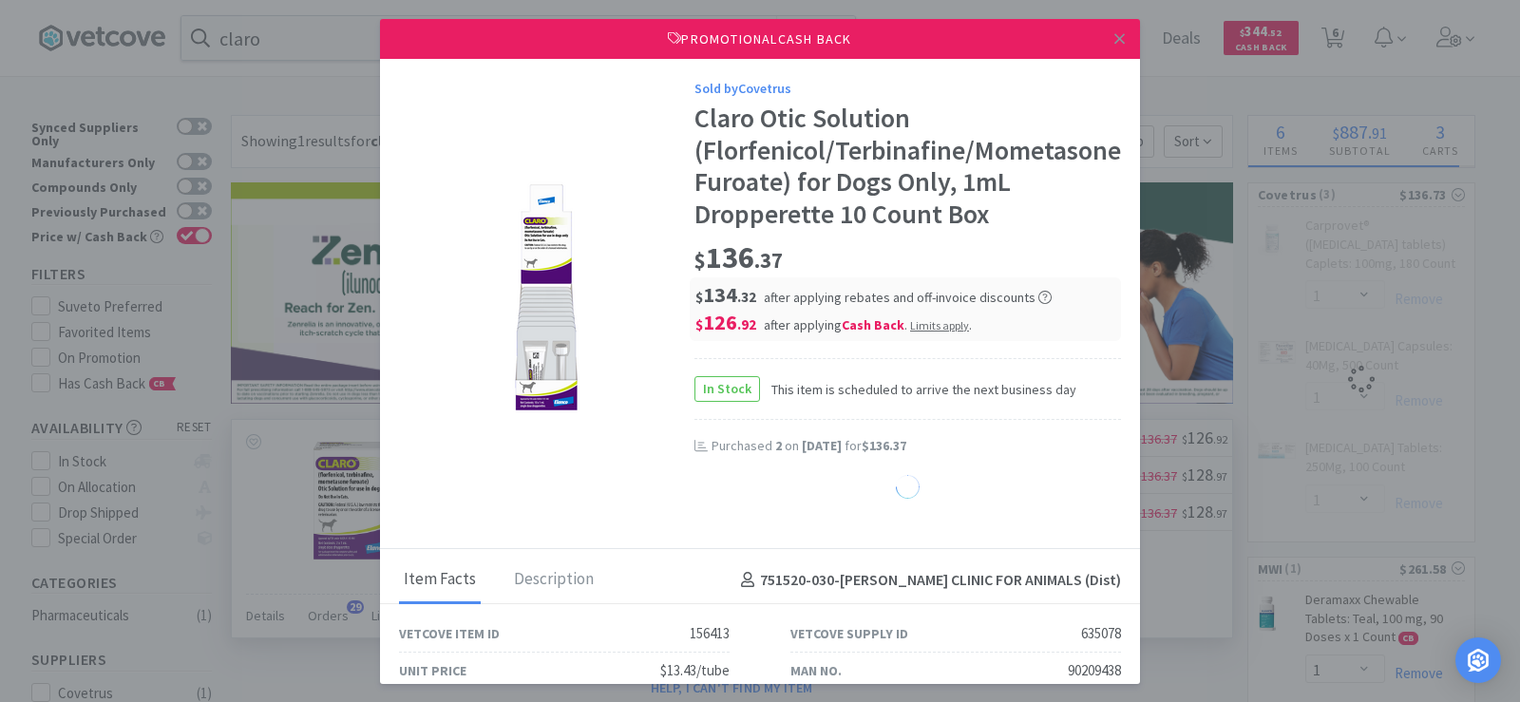
select select "1"
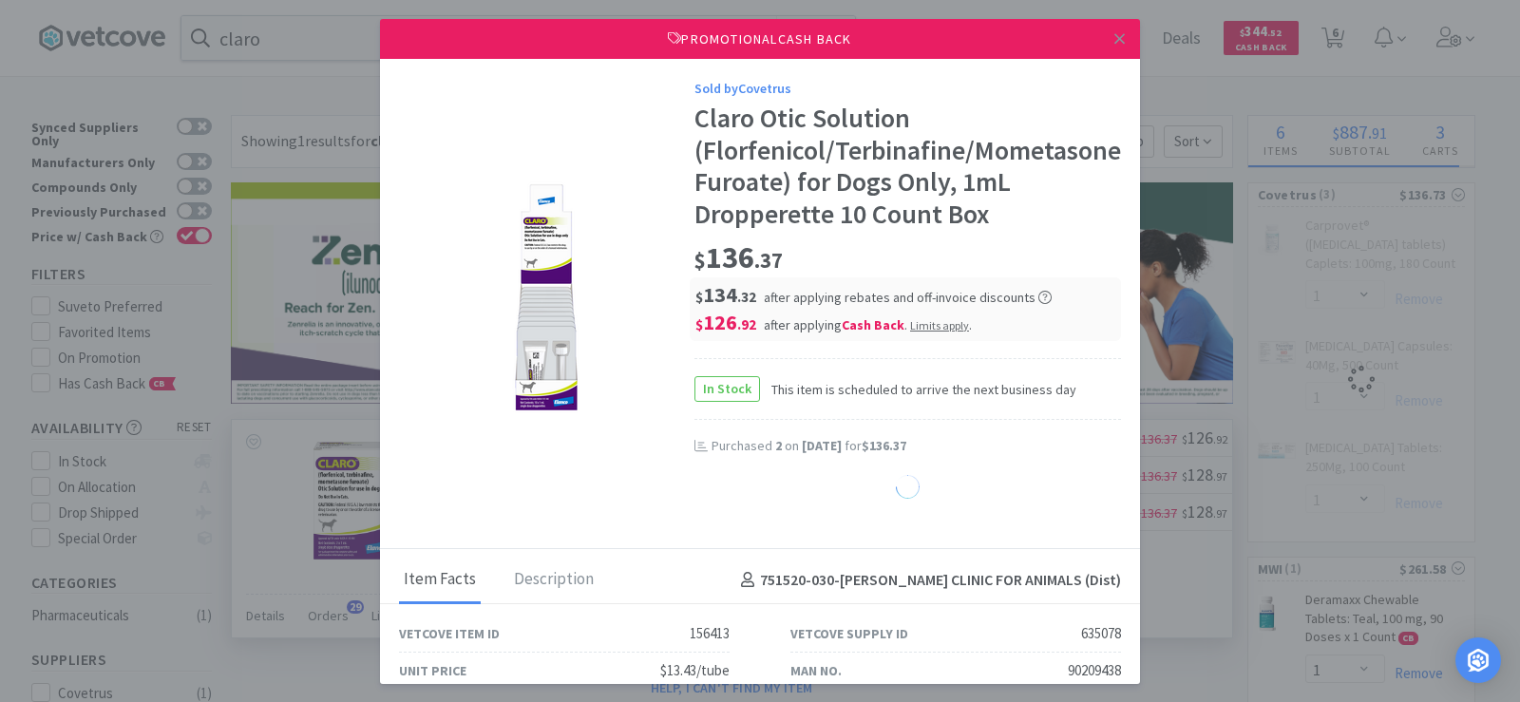
select select "1"
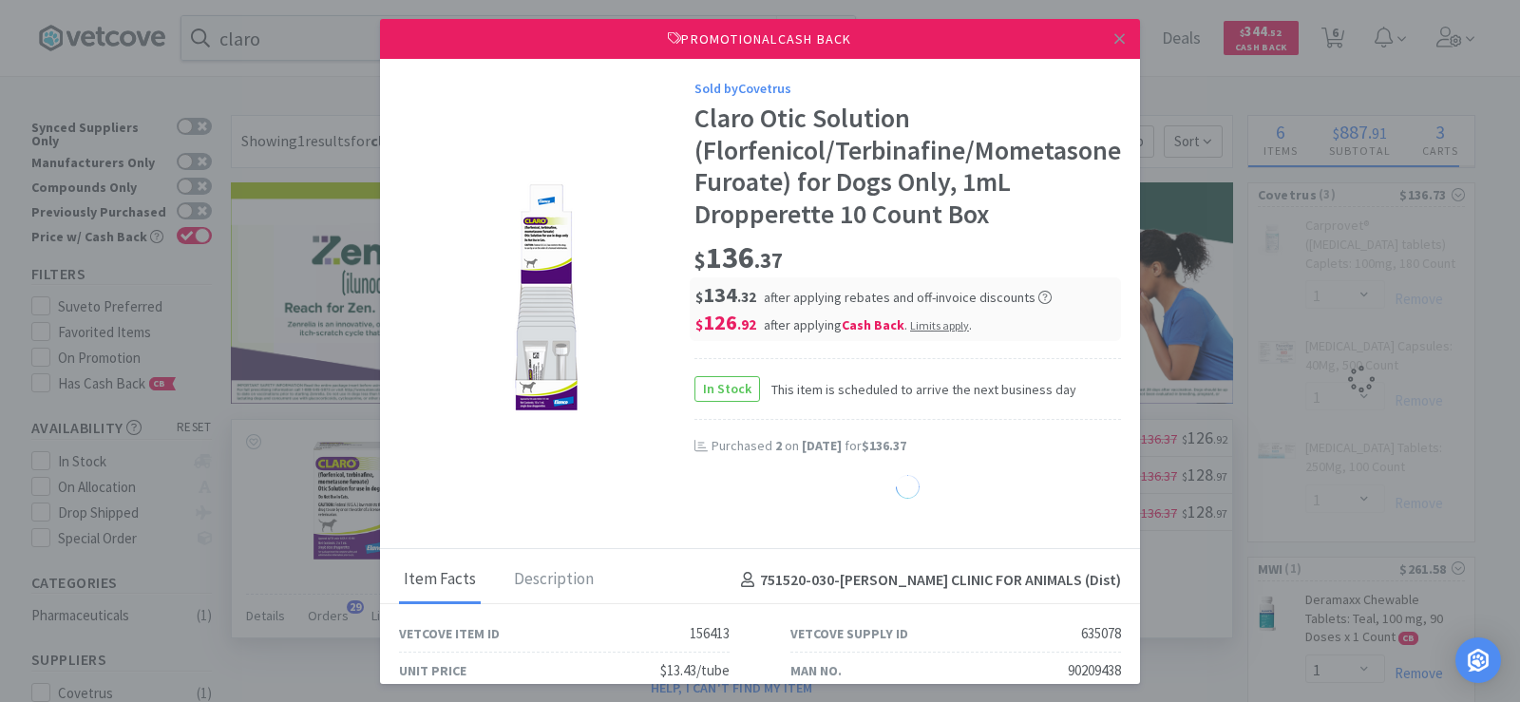
select select "1"
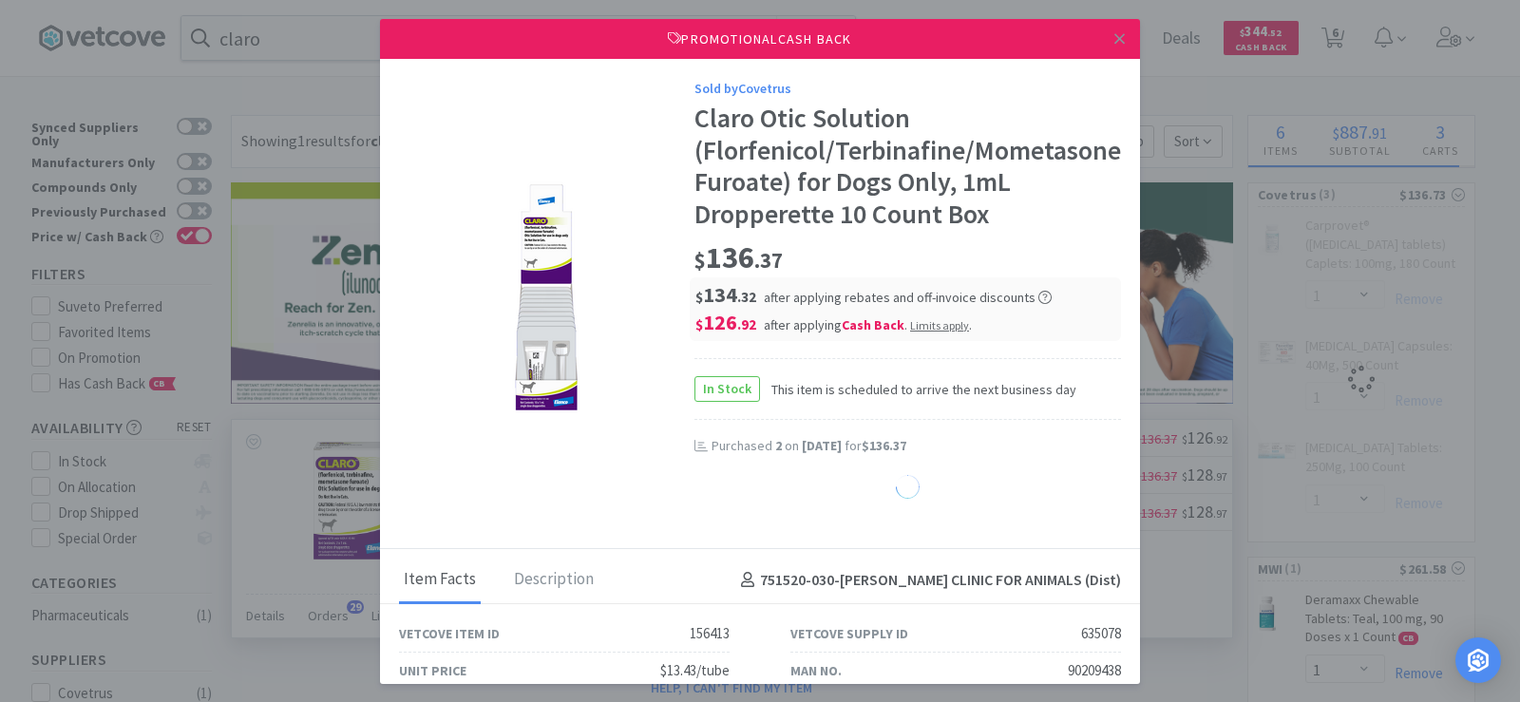
select select "1"
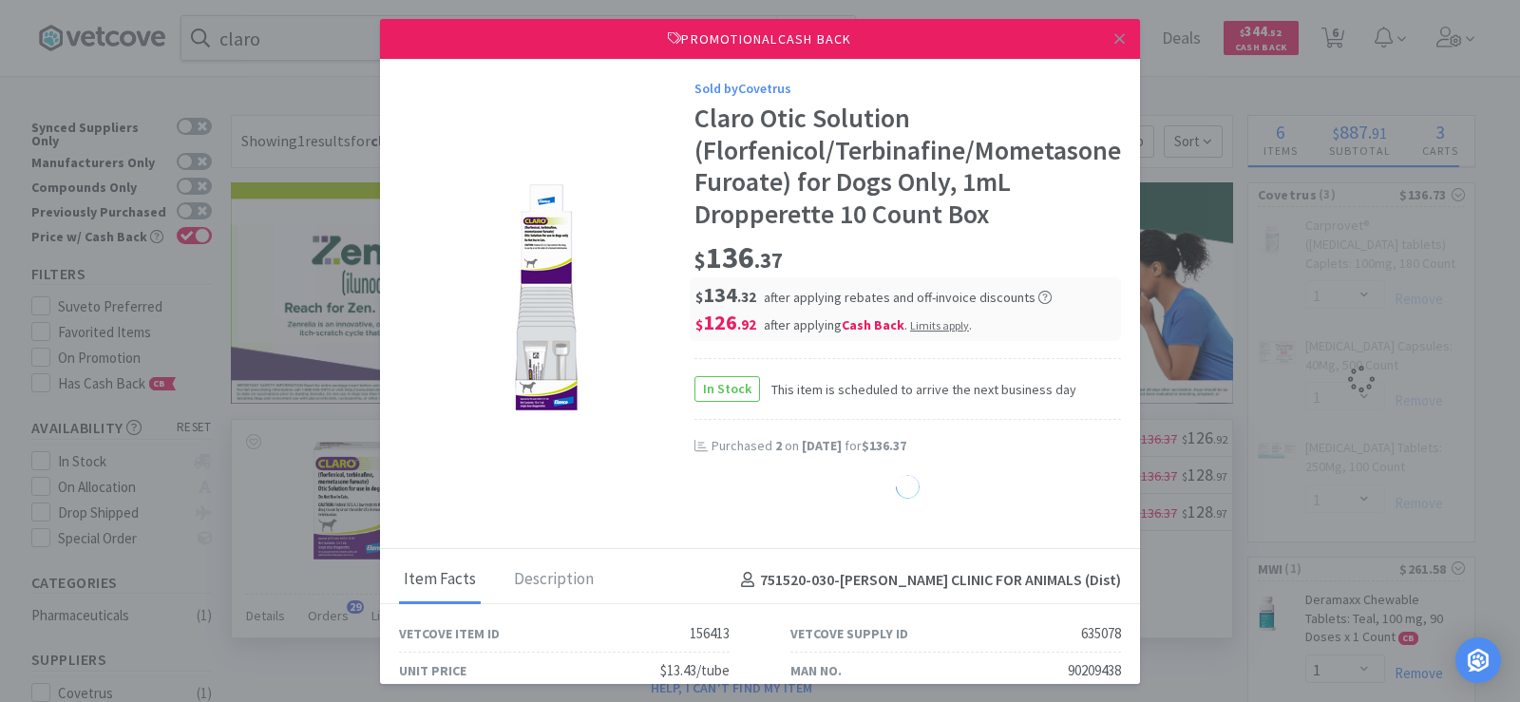
select select "1"
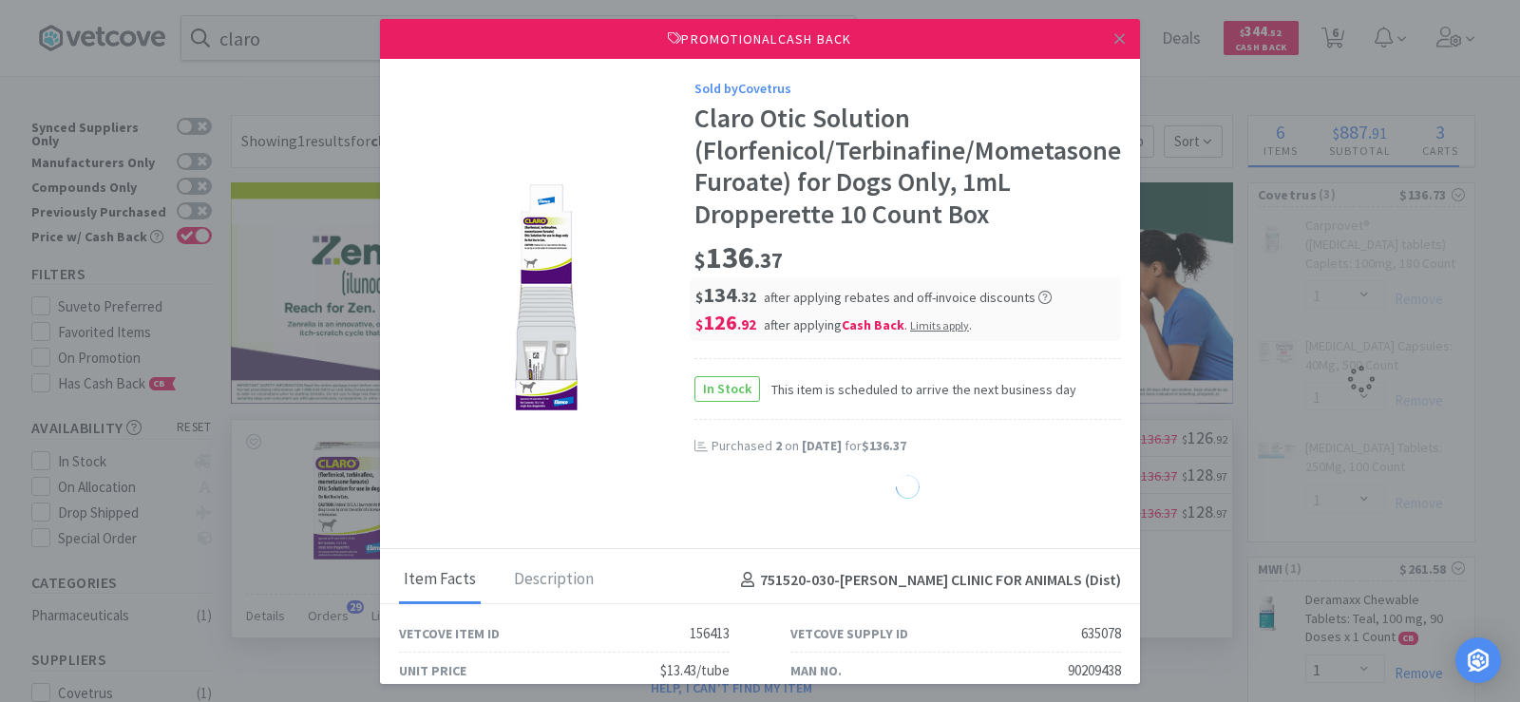
select select "1"
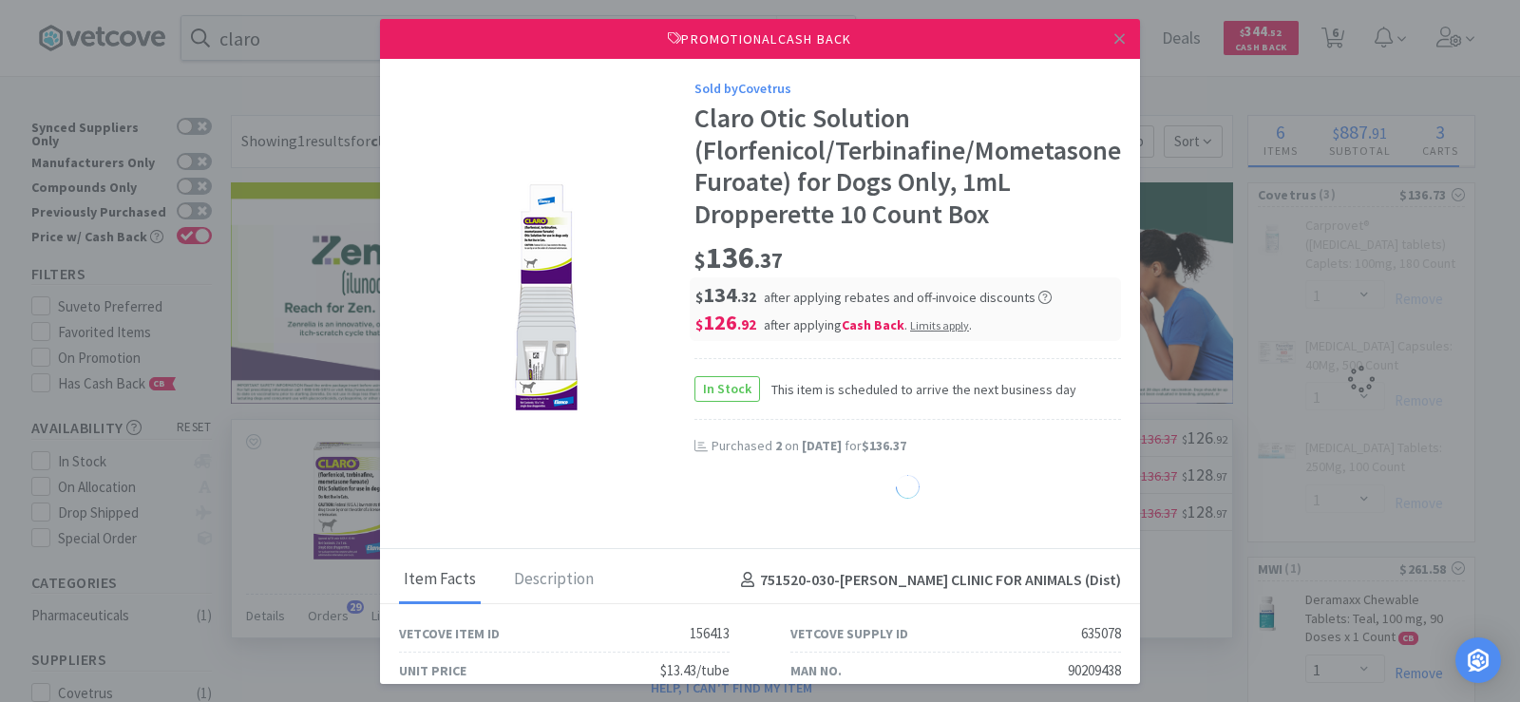
select select "1"
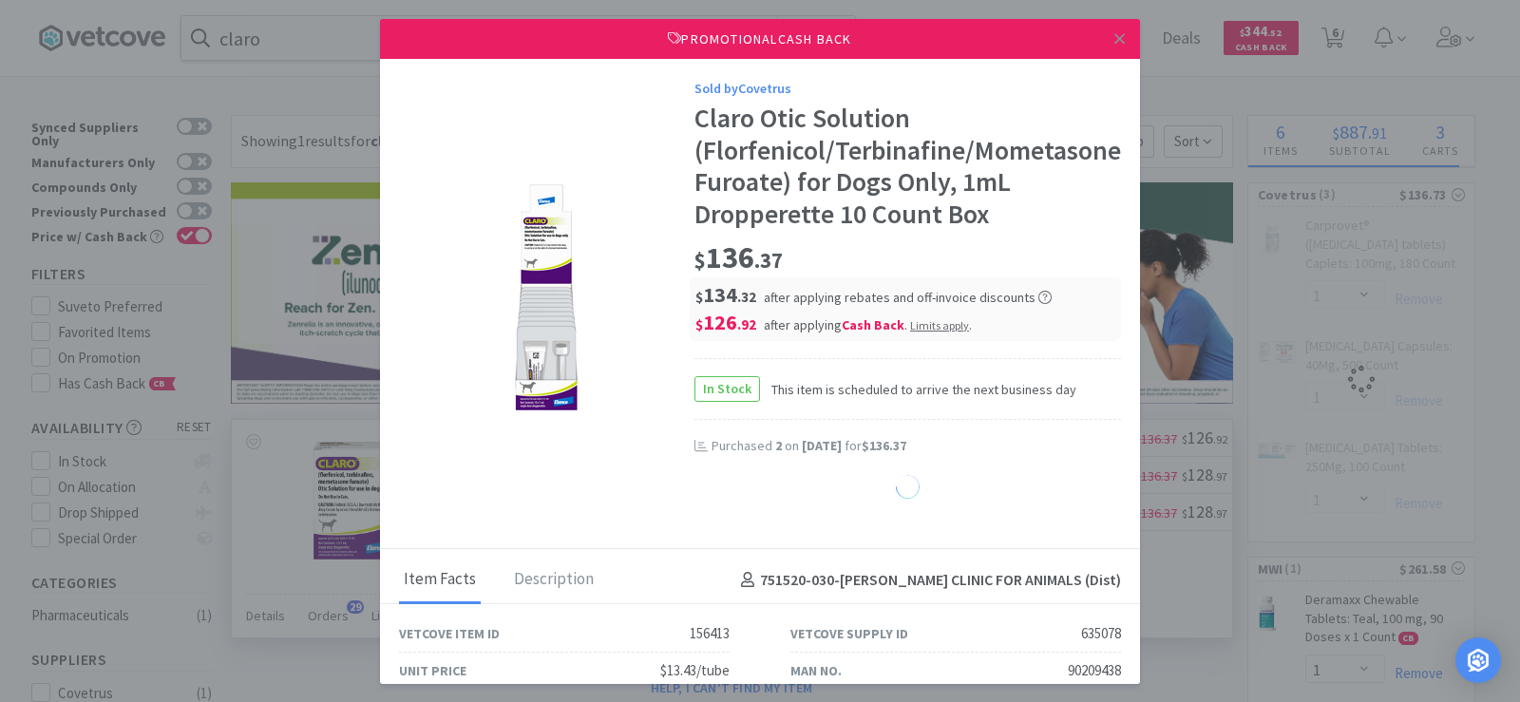
select select "1"
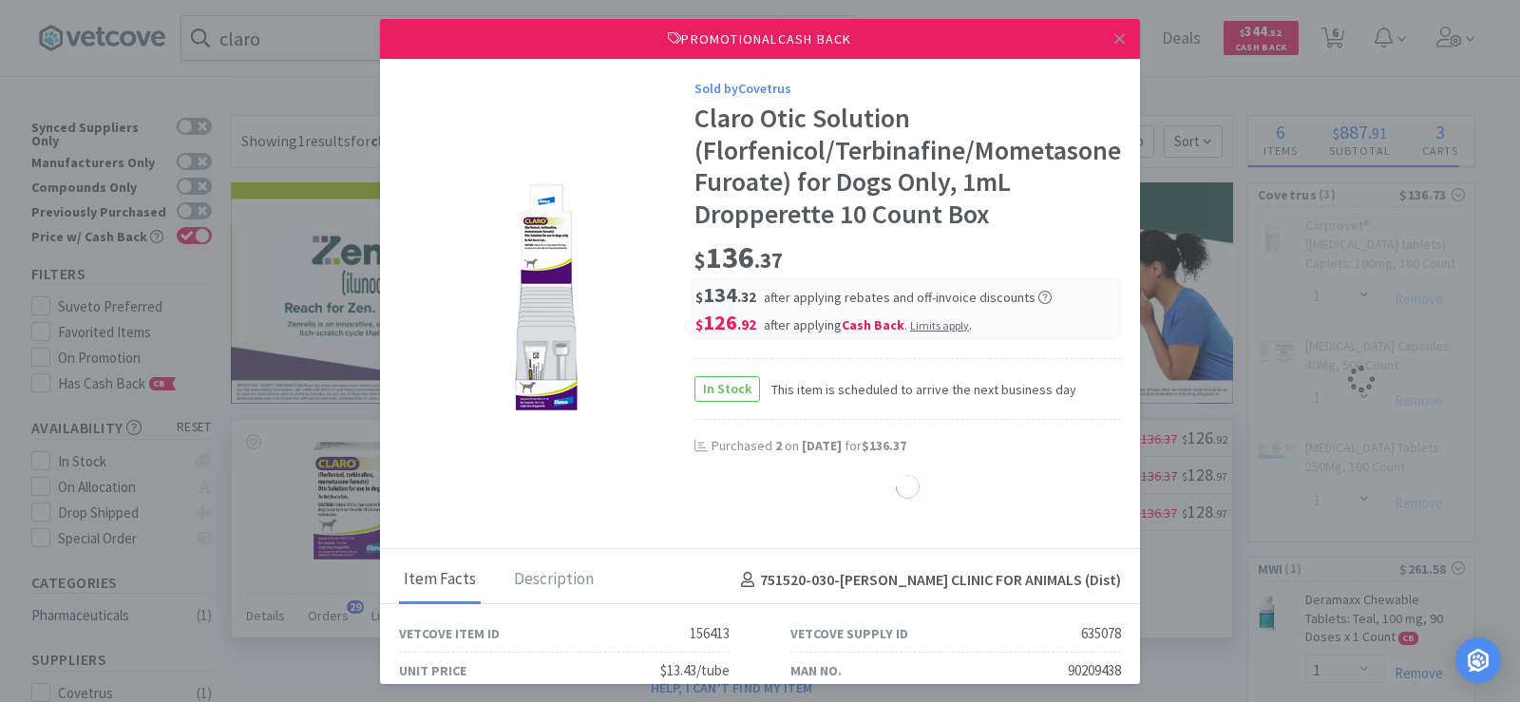
select select "1"
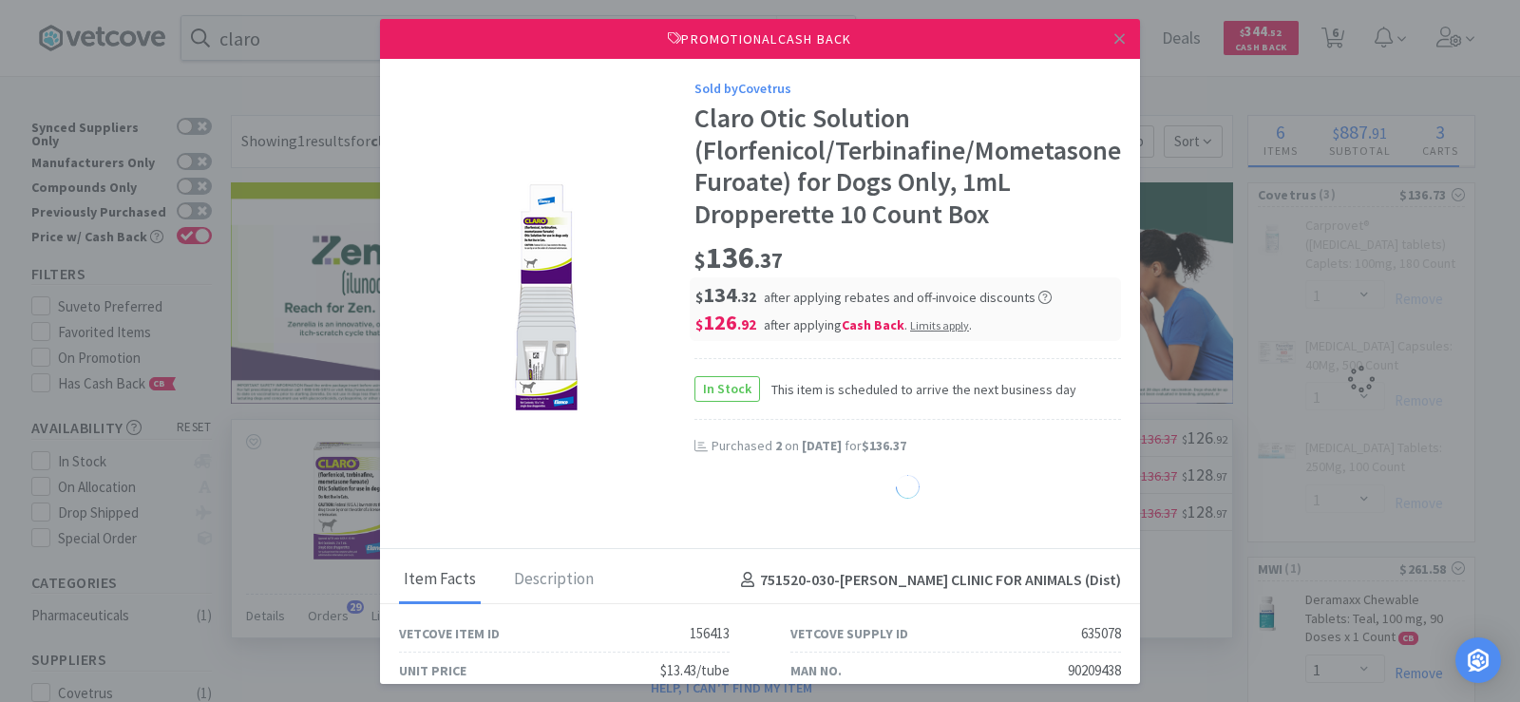
select select "1"
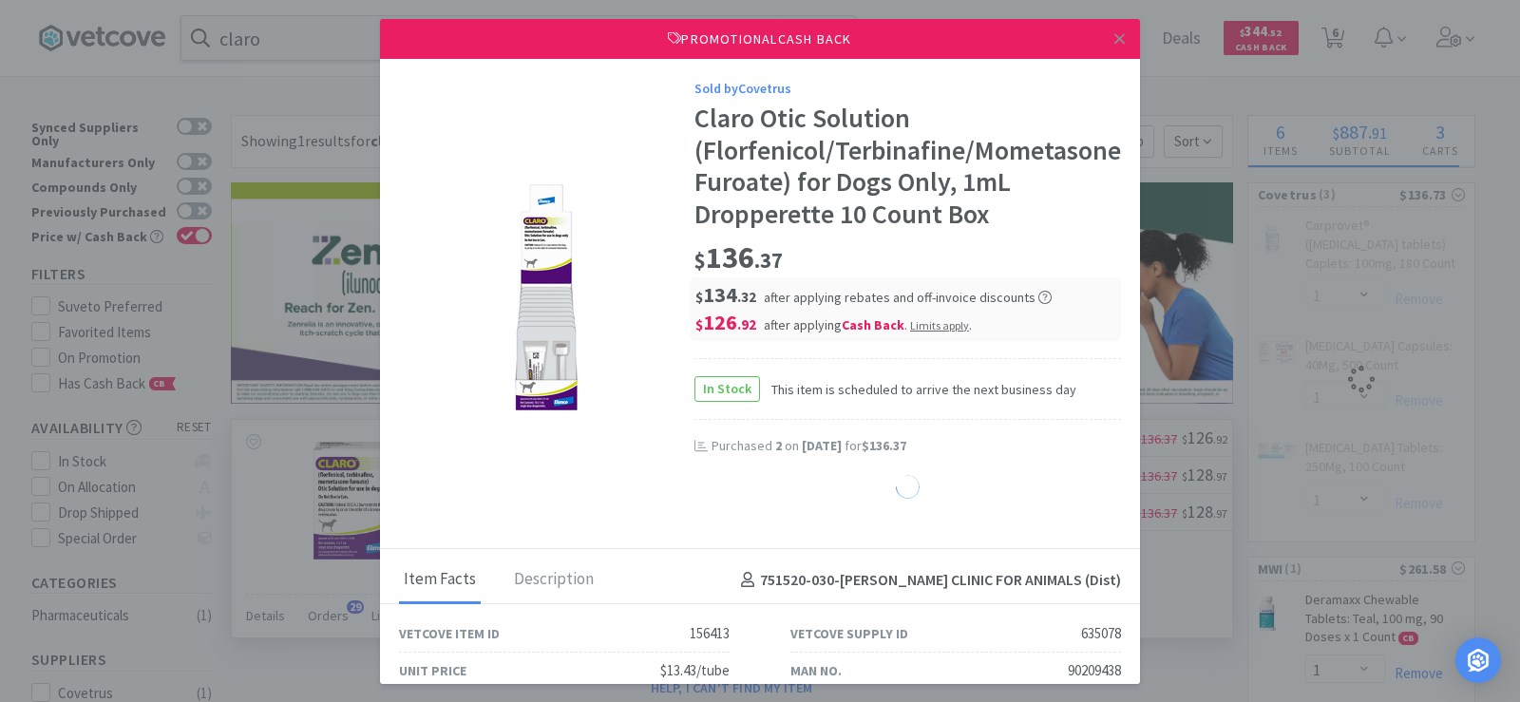
select select "1"
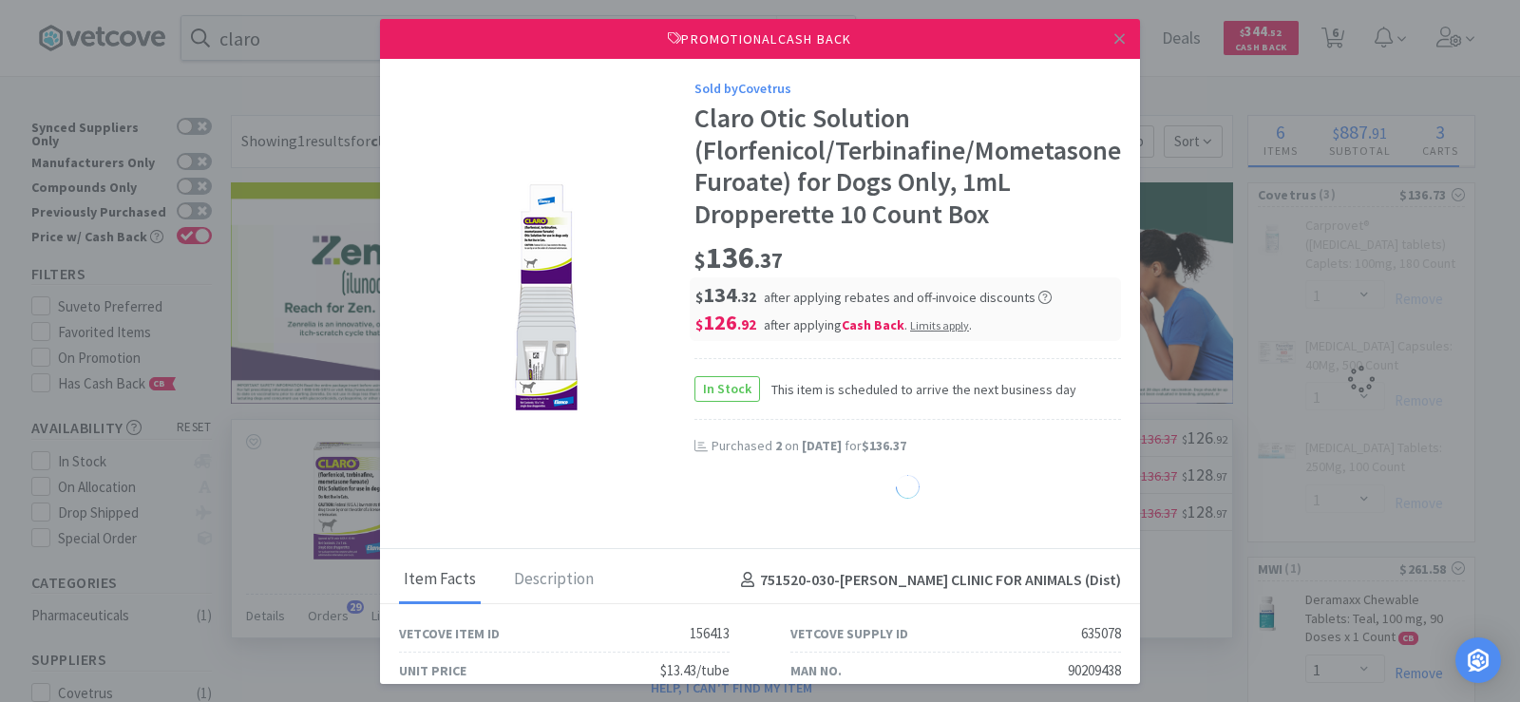
select select "1"
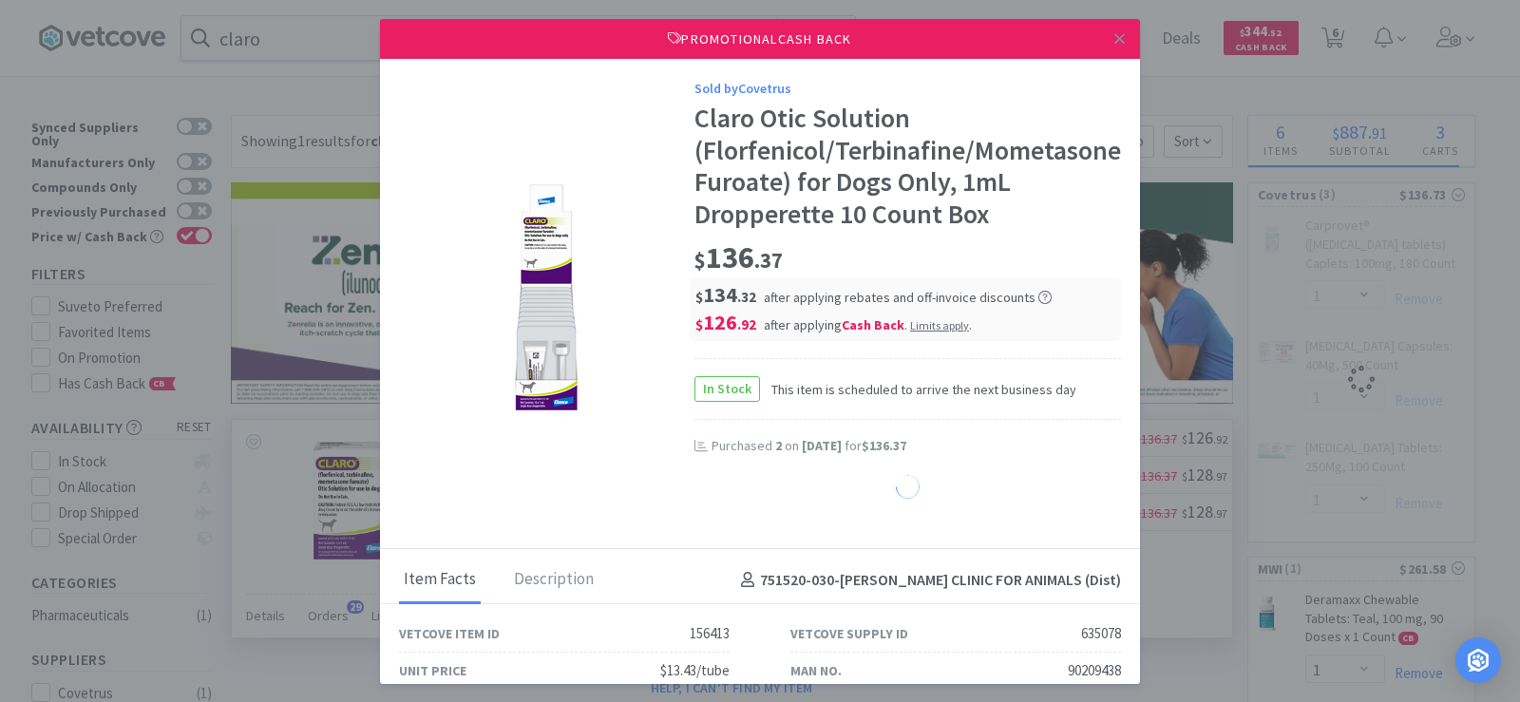
select select "1"
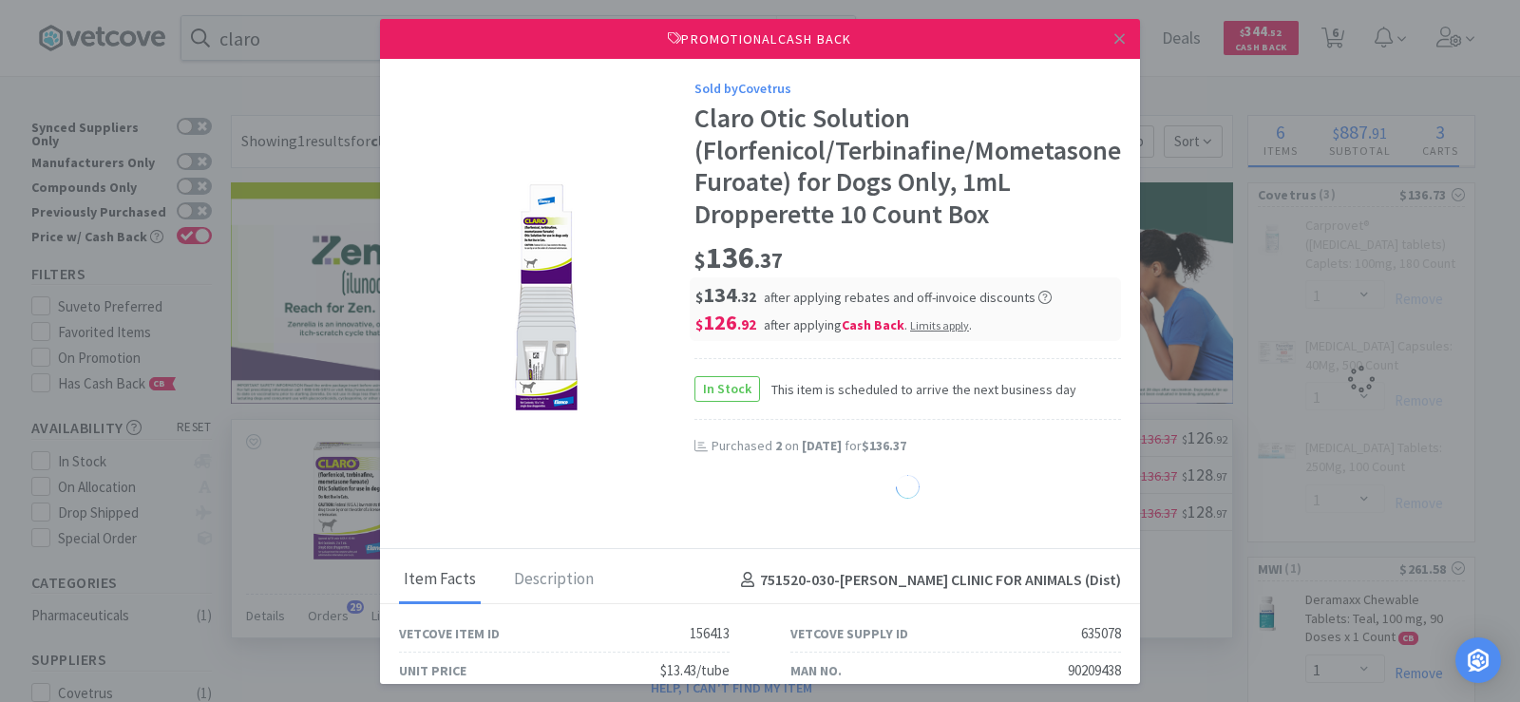
select select "1"
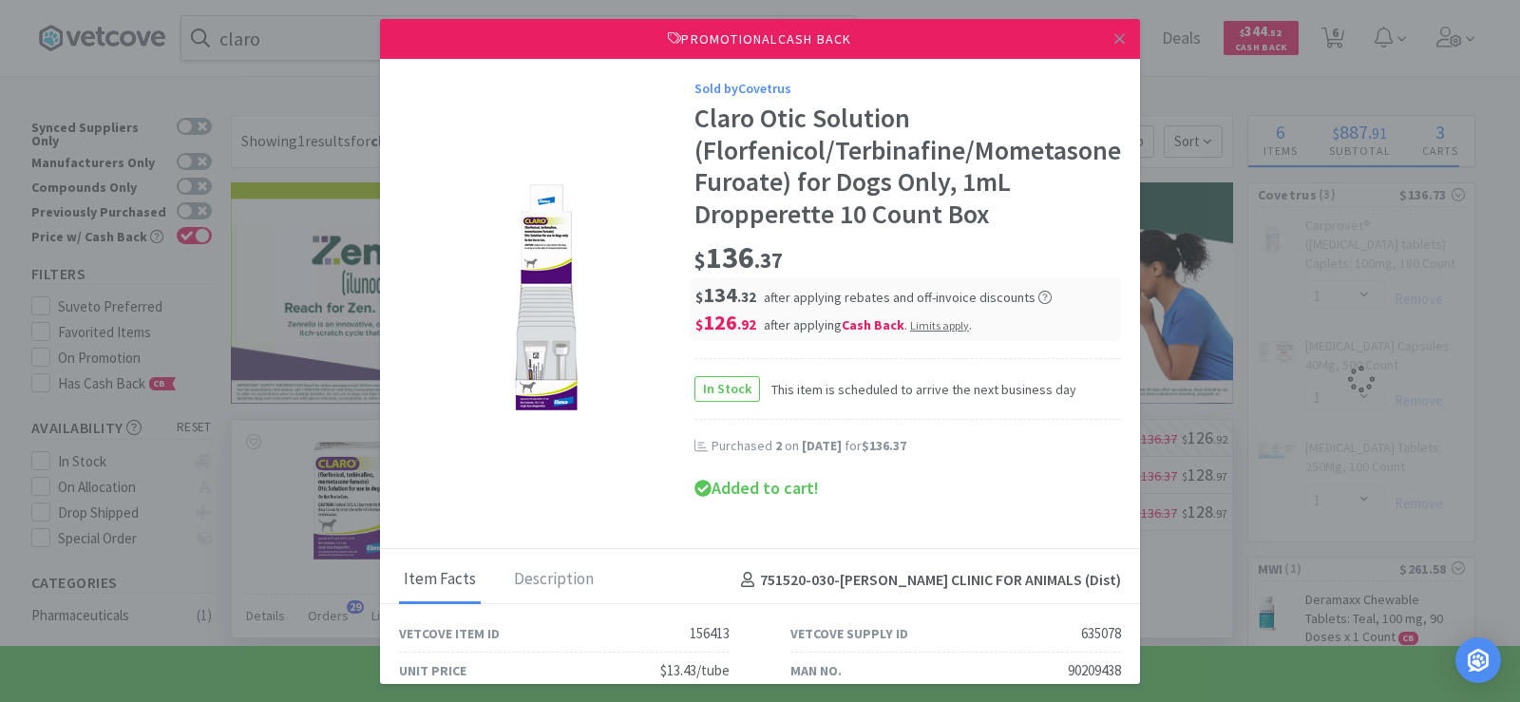
select select "2"
select select "1"
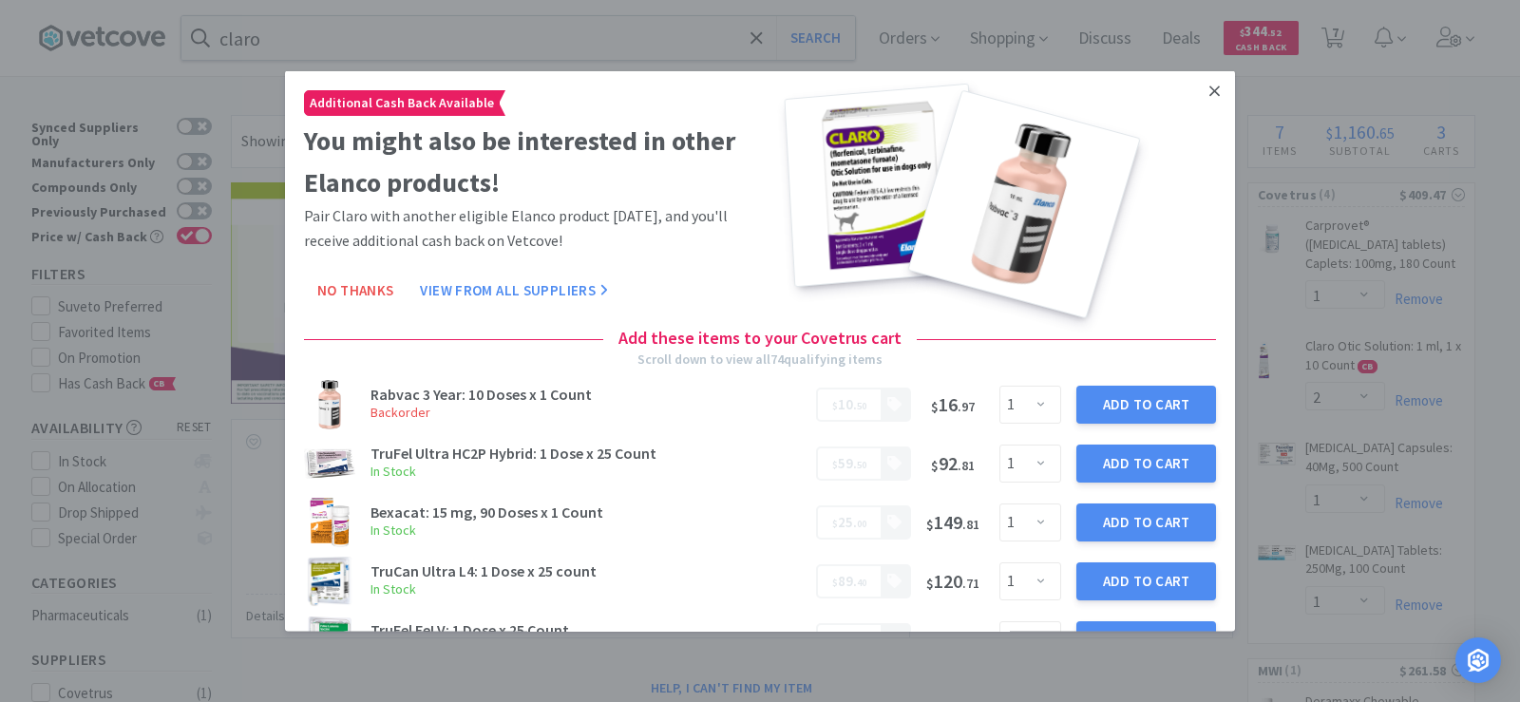
click at [1209, 85] on icon at bounding box center [1214, 90] width 10 height 17
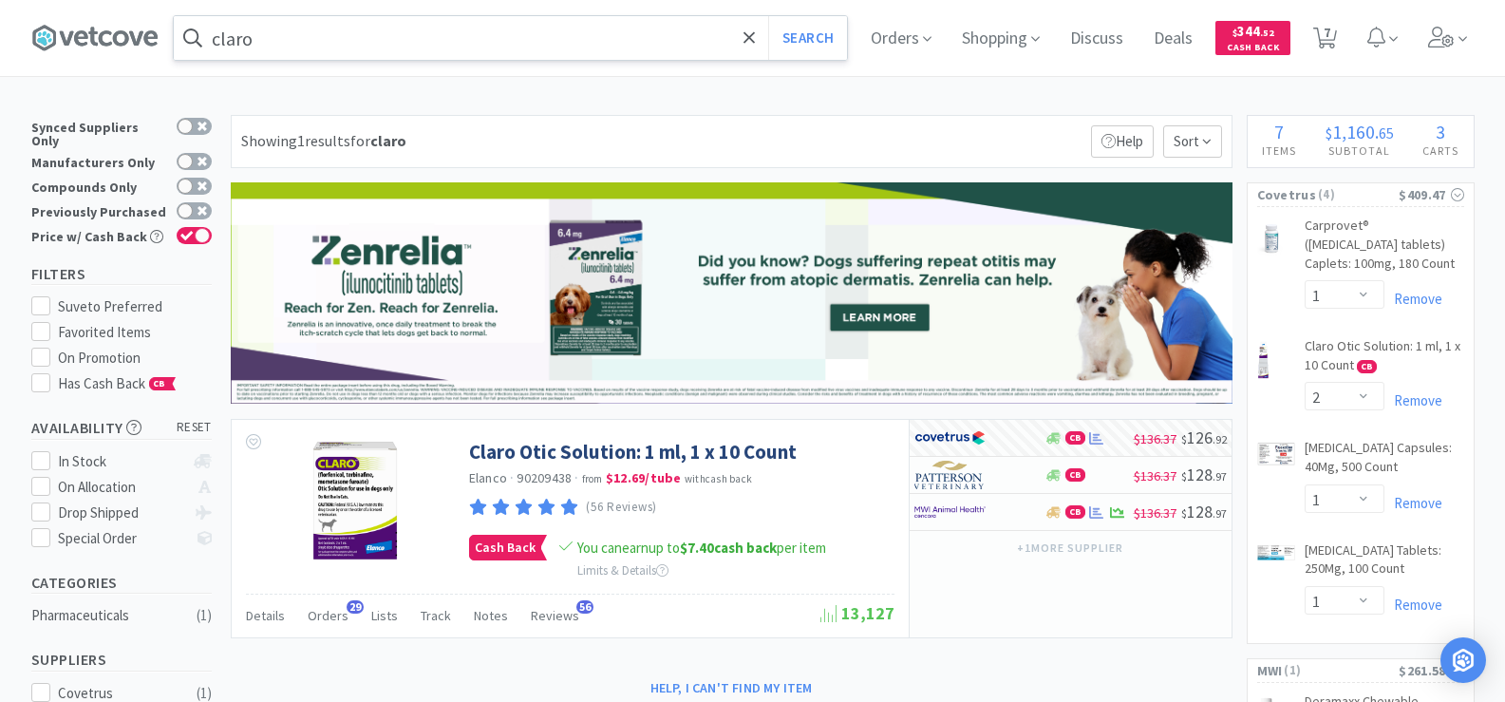
click at [303, 32] on input "claro" at bounding box center [510, 38] width 673 height 44
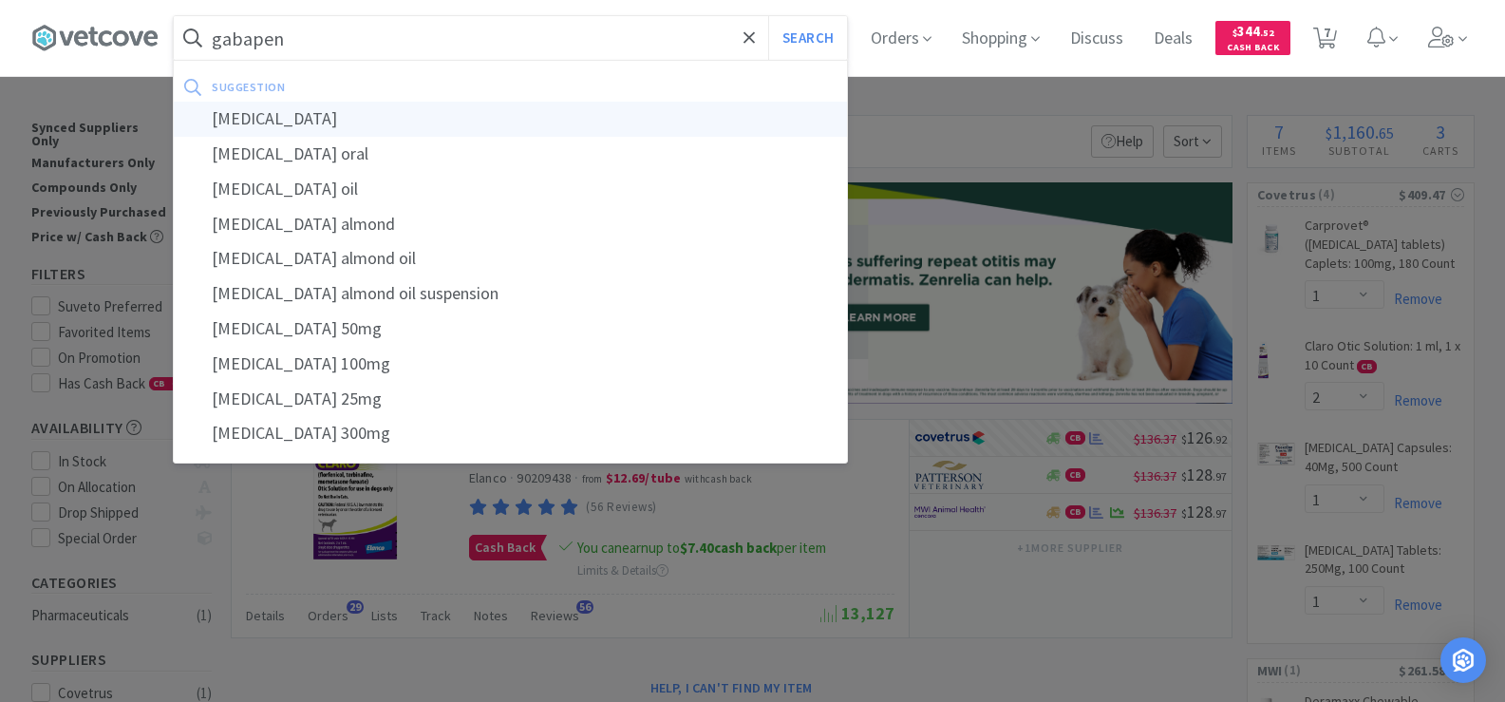
click at [313, 116] on div "[MEDICAL_DATA]" at bounding box center [510, 119] width 673 height 35
type input "[MEDICAL_DATA]"
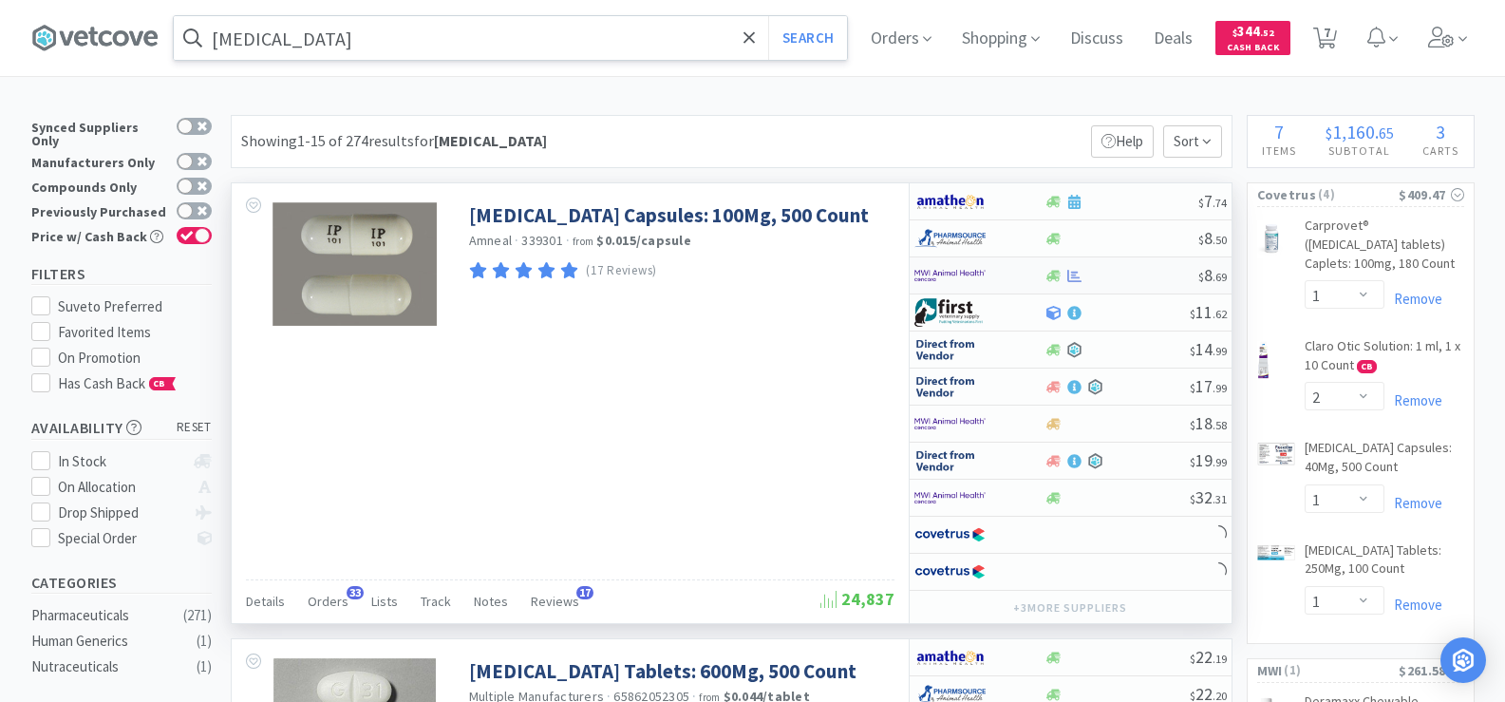
click at [1079, 282] on icon at bounding box center [1074, 276] width 14 height 14
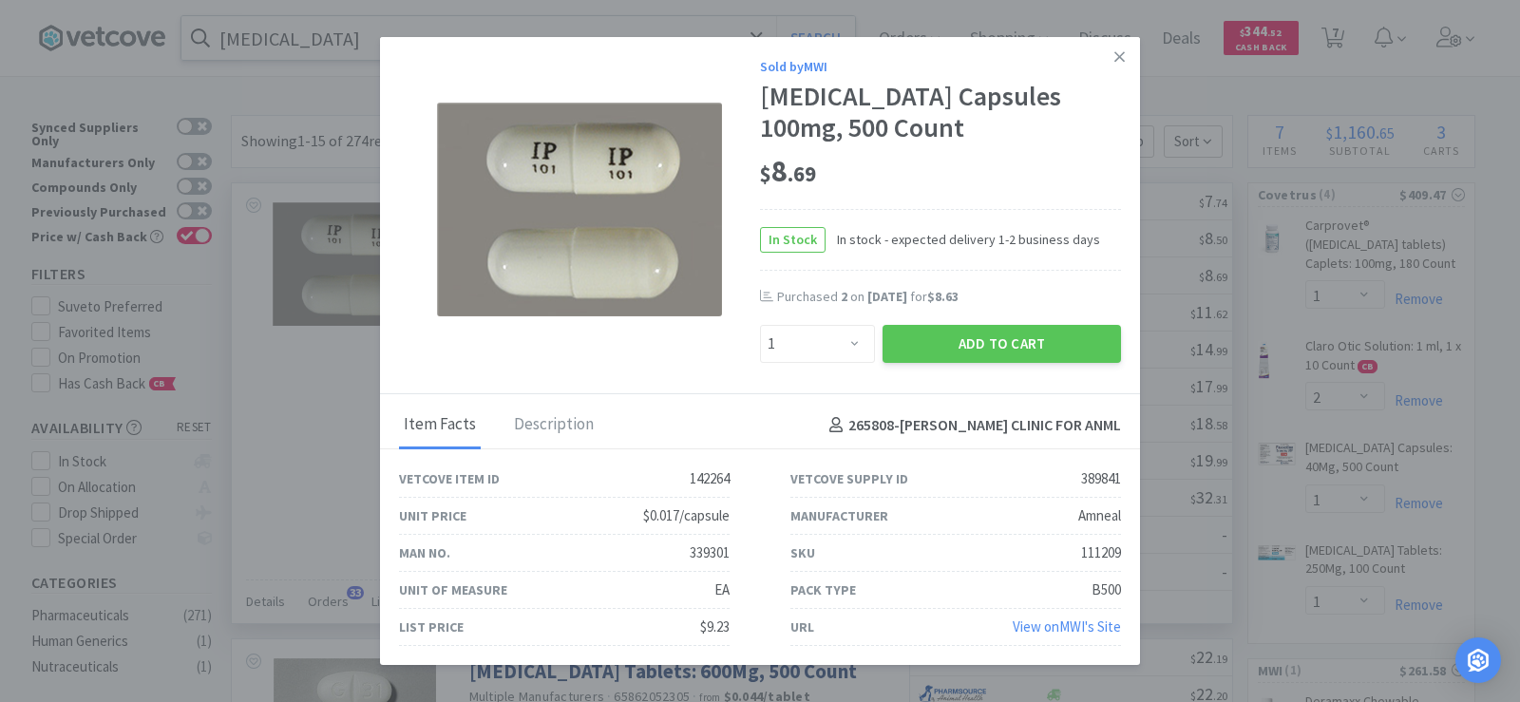
click at [831, 324] on div "Enter Quantity 1 2 3 4 5 6 7 8 9 10 11 12 13 14 15 16 17 18 19 20 Enter Quantity" at bounding box center [817, 344] width 123 height 46
click at [836, 336] on select "Enter Quantity 1 2 3 4 5 6 7 8 9 10 11 12 13 14 15 16 17 18 19 20 Enter Quantity" at bounding box center [817, 344] width 115 height 38
select select "2"
click at [760, 325] on select "Enter Quantity 1 2 3 4 5 6 7 8 9 10 11 12 13 14 15 16 17 18 19 20 Enter Quantity" at bounding box center [817, 344] width 115 height 38
click at [959, 332] on button "Add to Cart" at bounding box center [1001, 344] width 238 height 38
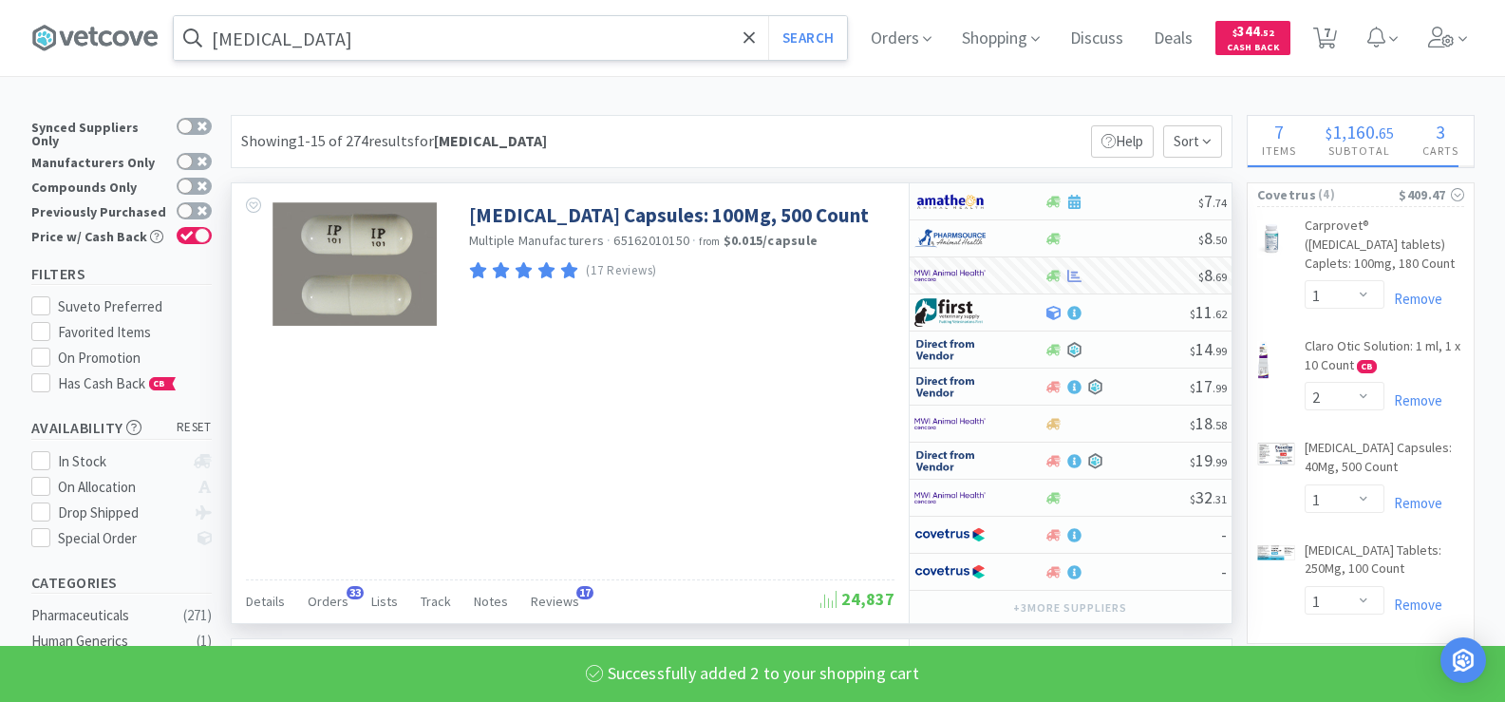
select select "2"
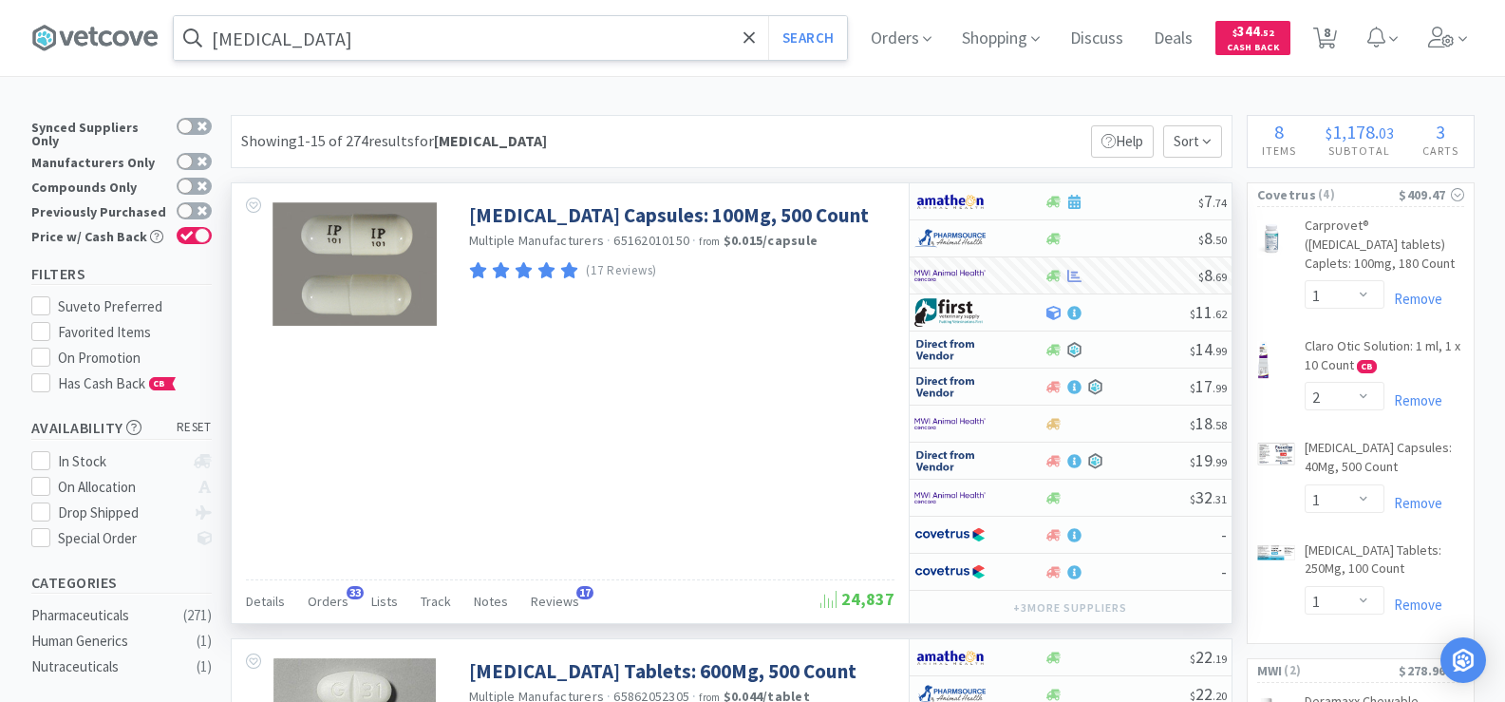
click at [351, 37] on input "[MEDICAL_DATA]" at bounding box center [510, 38] width 673 height 44
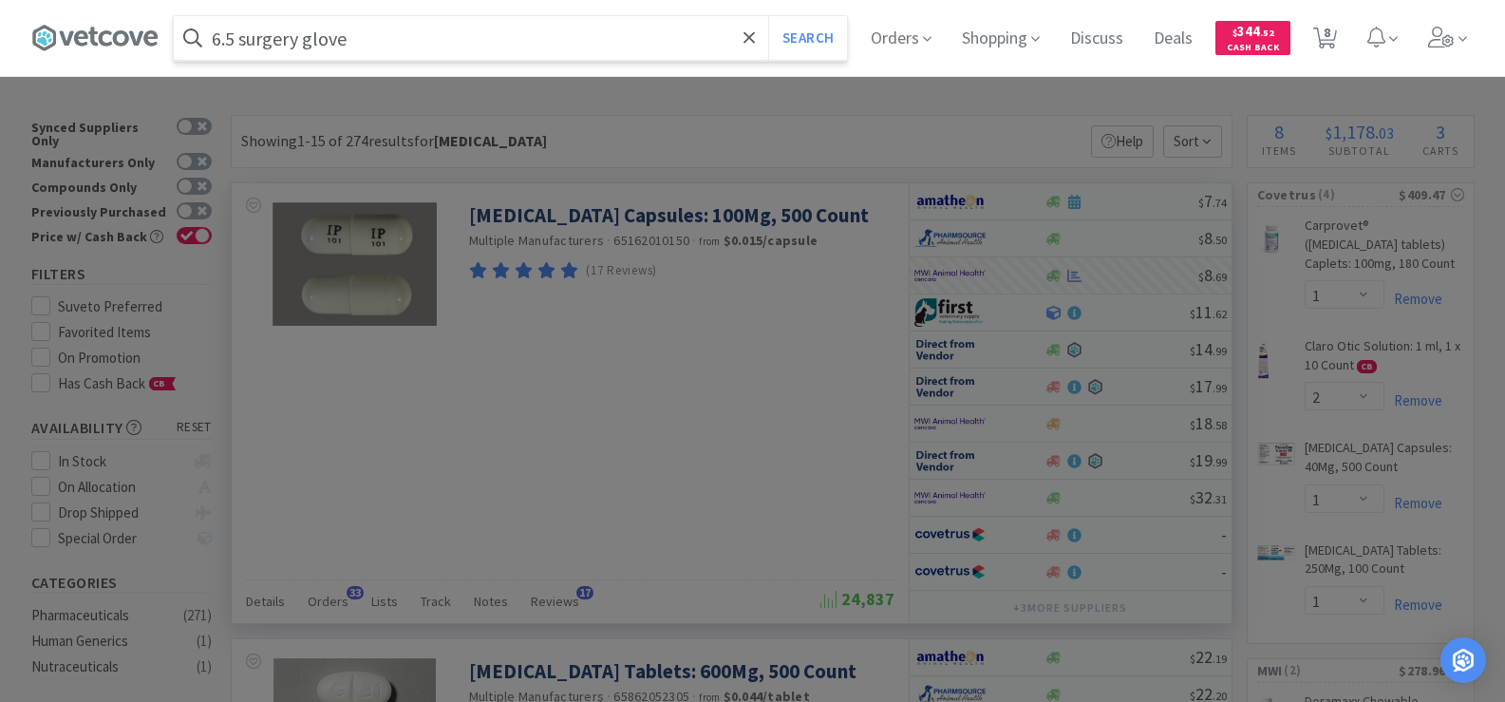
type input "6.5 surgery glove"
click at [768, 16] on button "Search" at bounding box center [807, 38] width 79 height 44
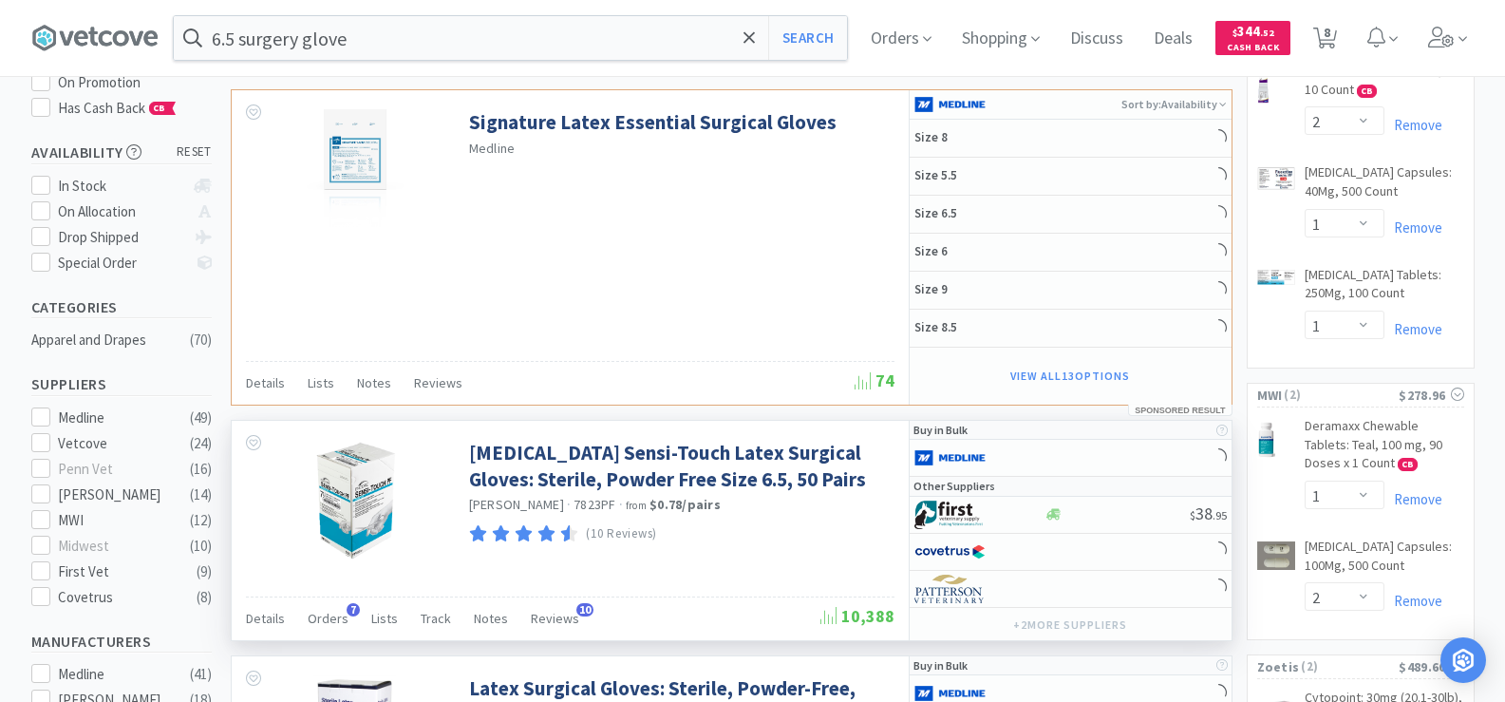
scroll to position [285, 0]
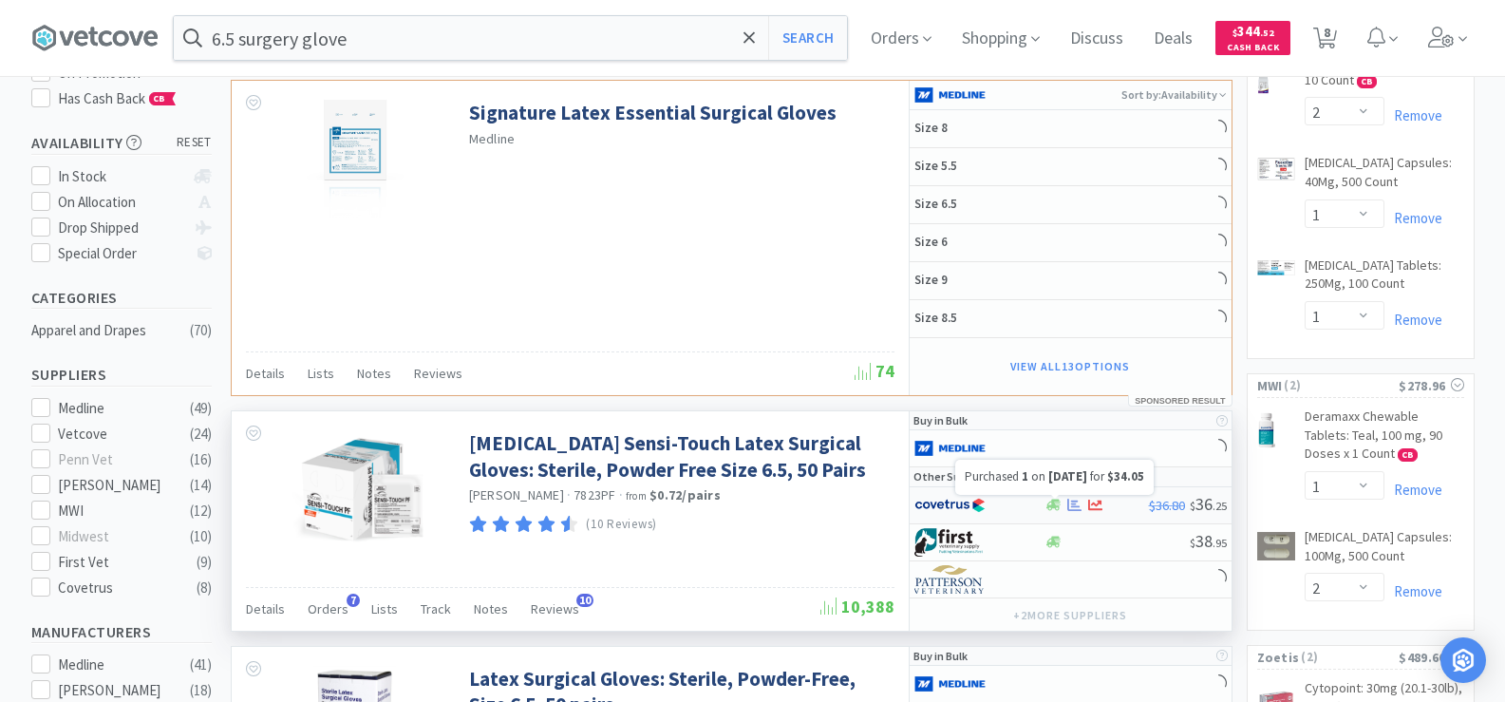
click at [1079, 507] on icon at bounding box center [1074, 505] width 14 height 12
select select "1"
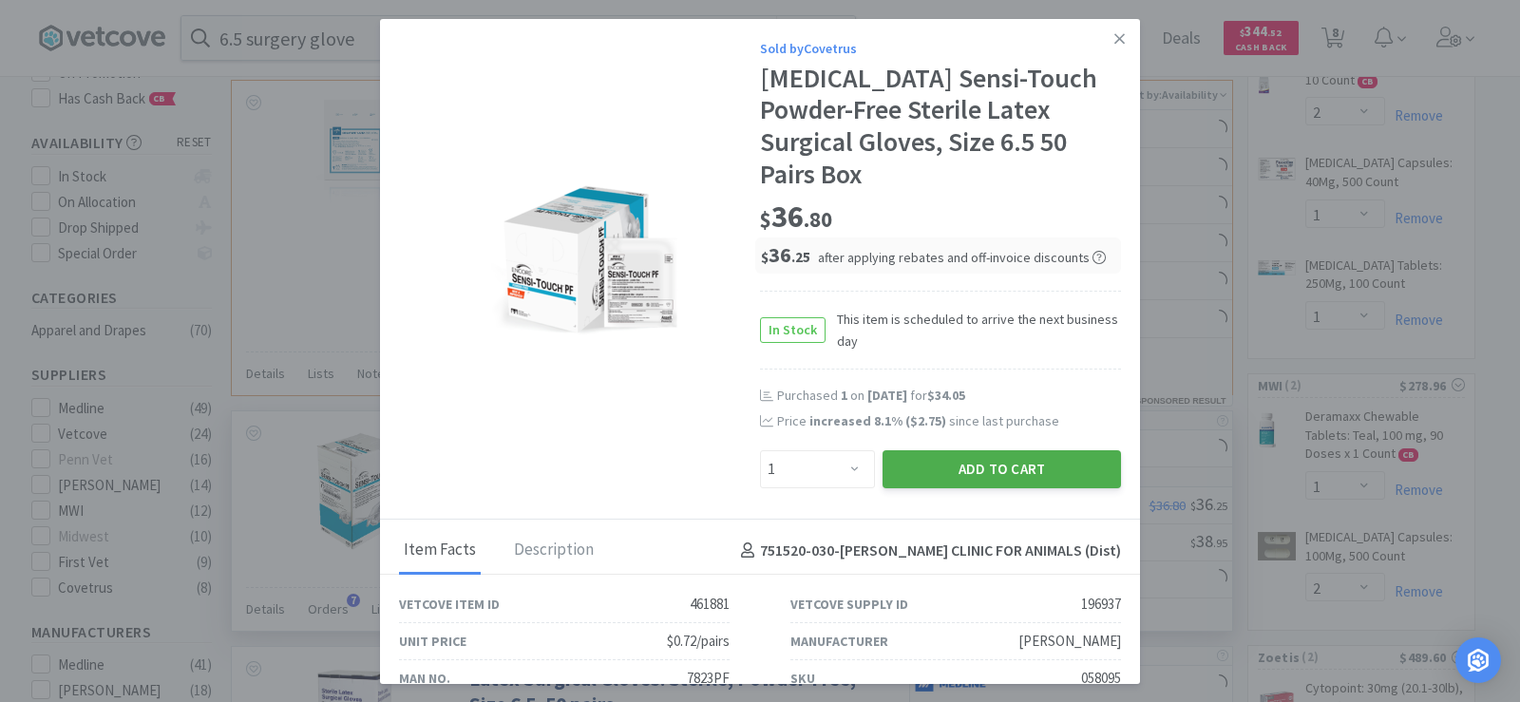
click at [1027, 451] on button "Add to Cart" at bounding box center [1001, 469] width 238 height 38
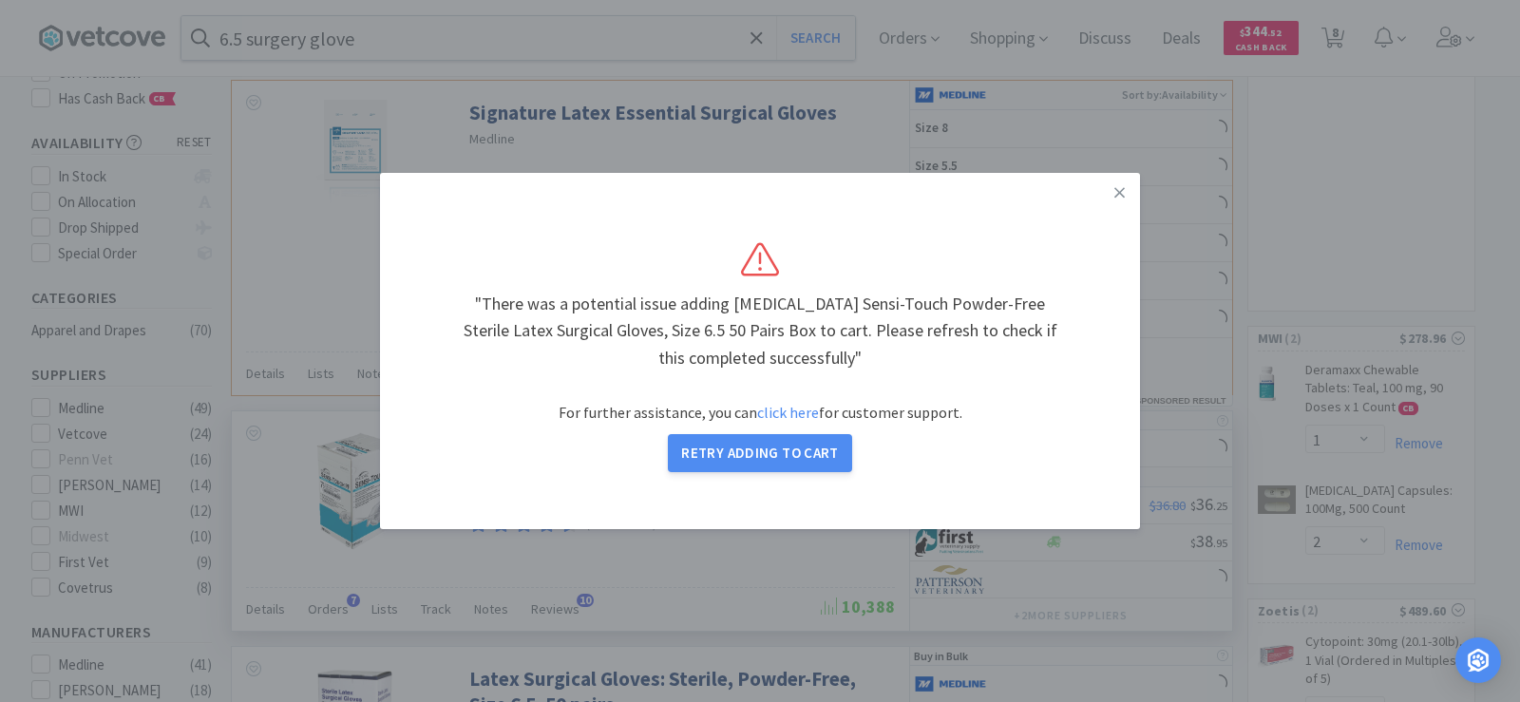
select select "1"
select select "2"
select select "1"
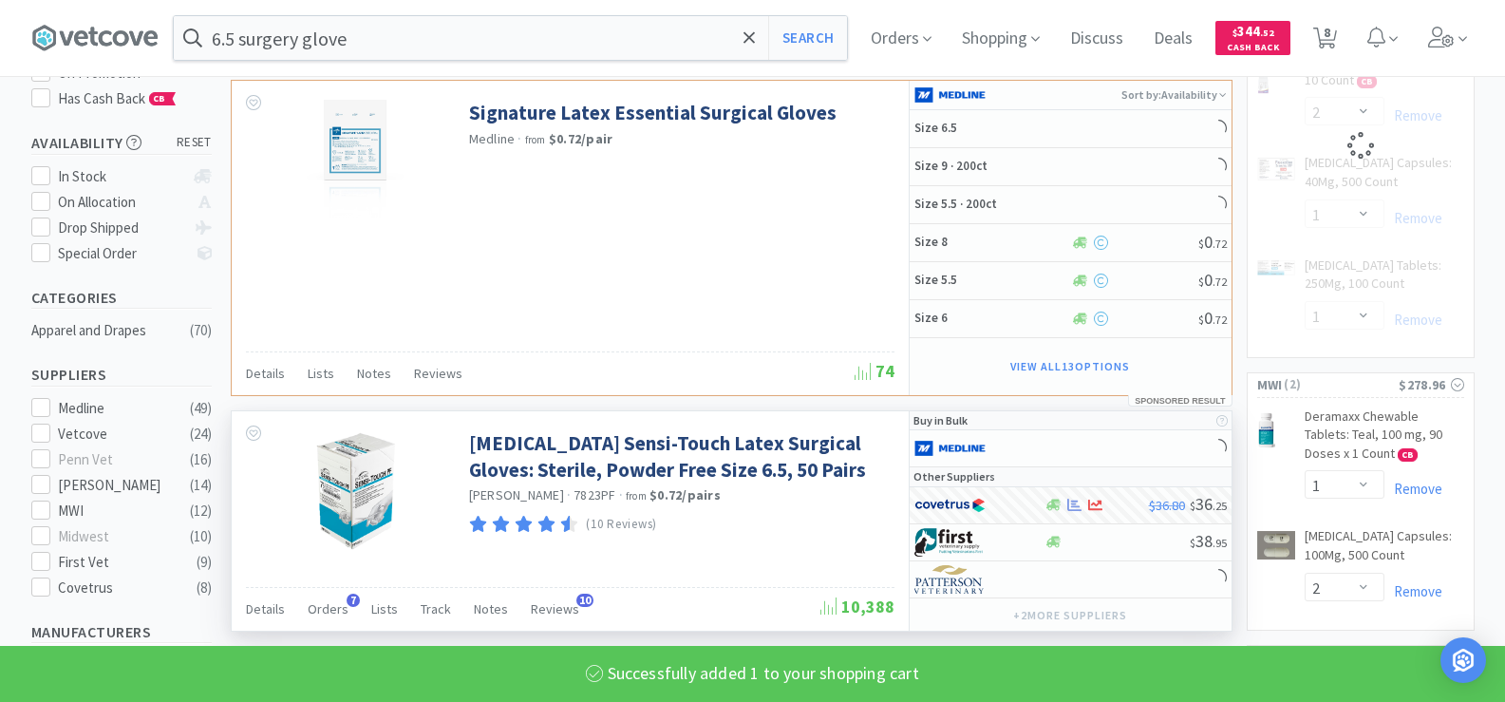
select select "1"
